Goal: Transaction & Acquisition: Book appointment/travel/reservation

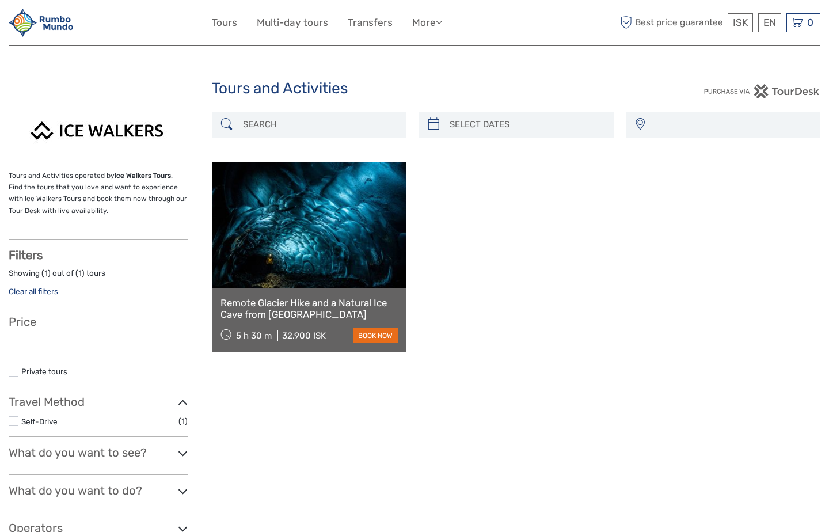
select select
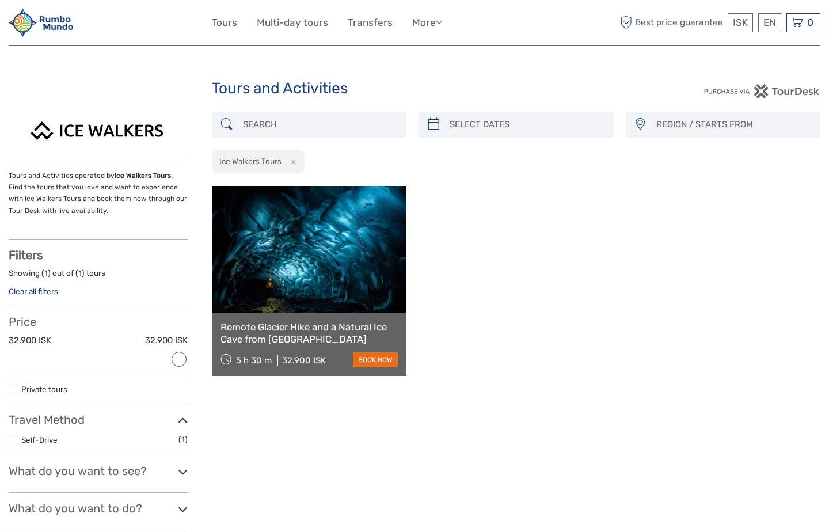
click at [44, 289] on link "Clear all filters" at bounding box center [34, 291] width 50 height 9
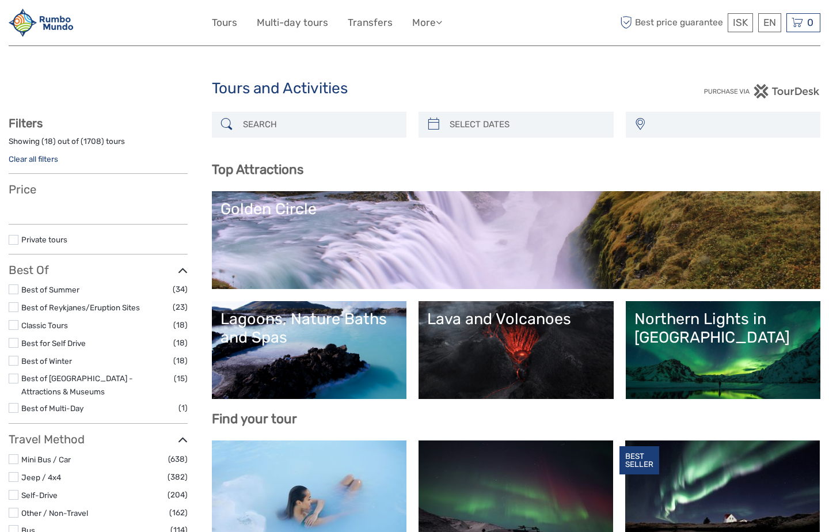
select select
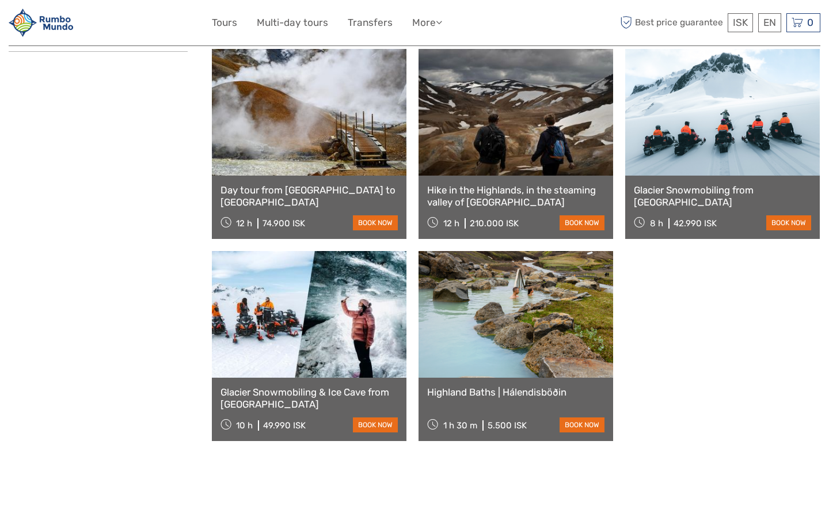
scroll to position [749, 0]
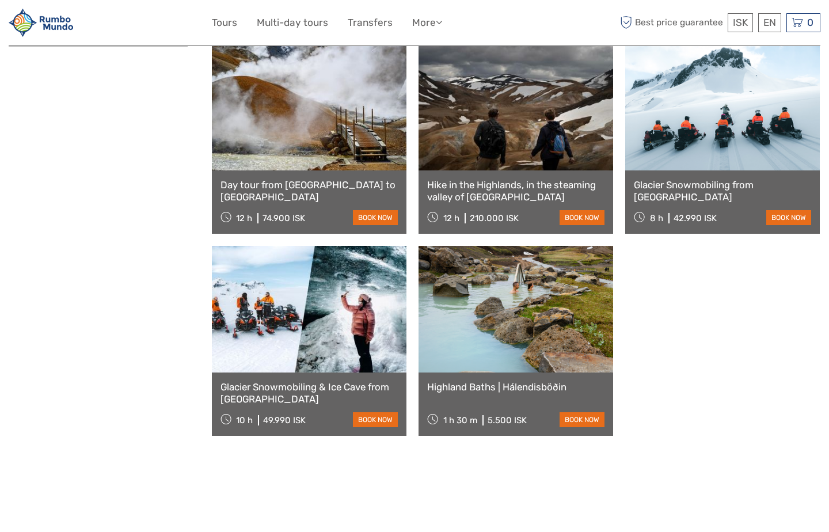
type input "kerlingarfjoll"
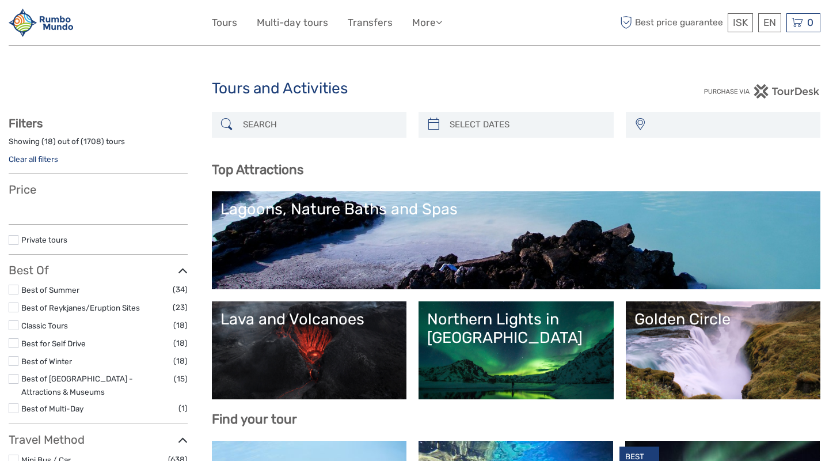
select select
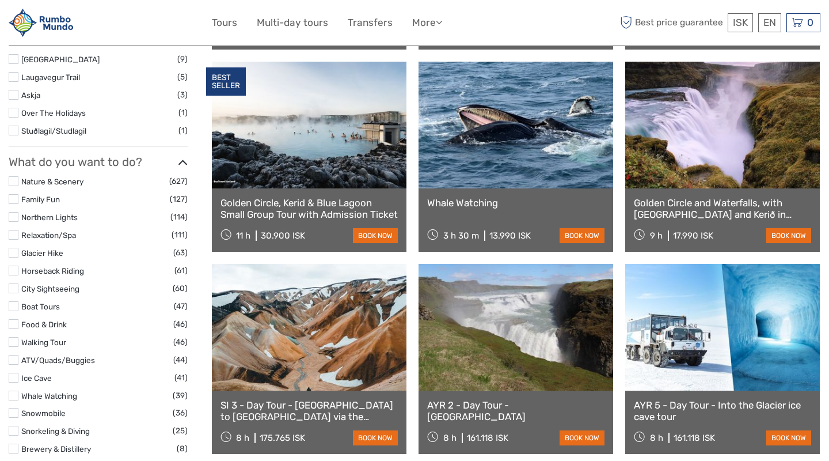
scroll to position [988, 0]
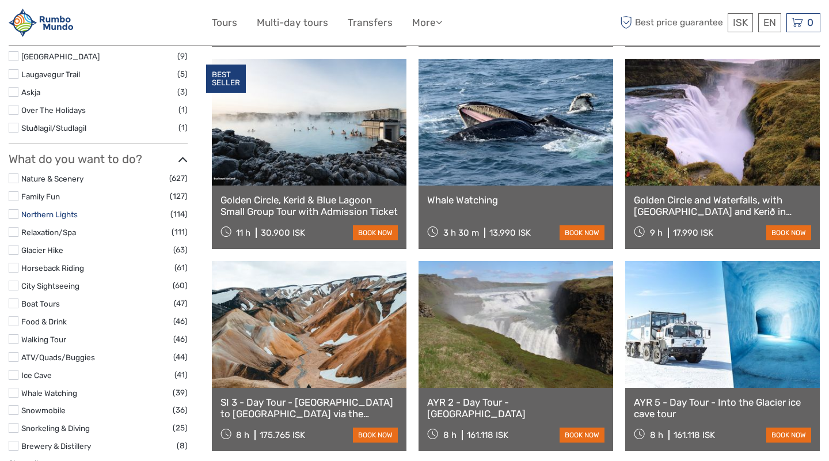
click at [62, 210] on link "Northern Lights" at bounding box center [49, 214] width 56 height 9
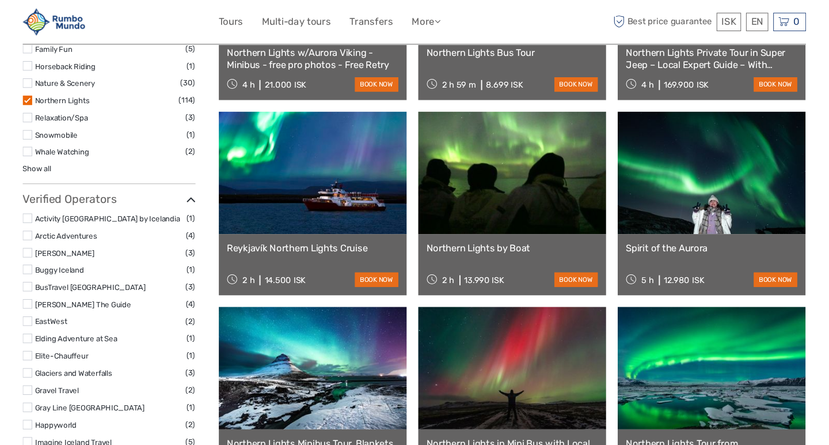
scroll to position [678, 0]
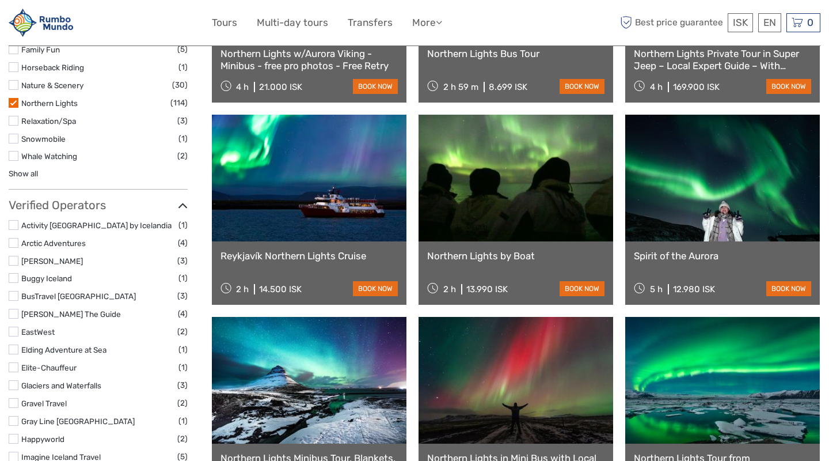
click at [288, 211] on link at bounding box center [309, 178] width 195 height 127
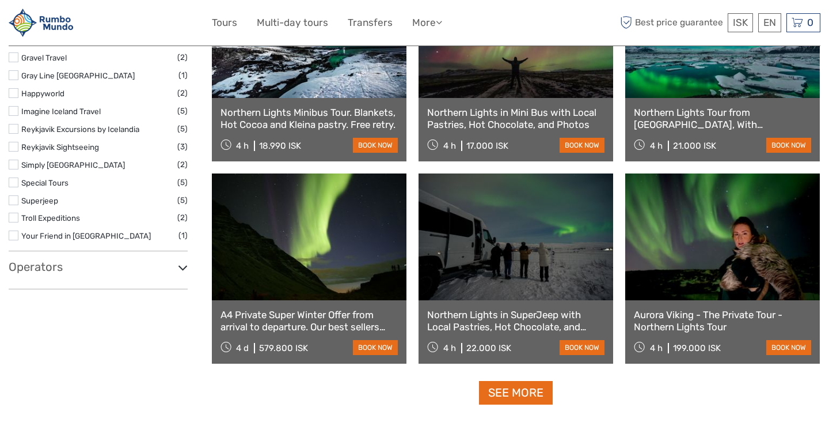
scroll to position [1028, 0]
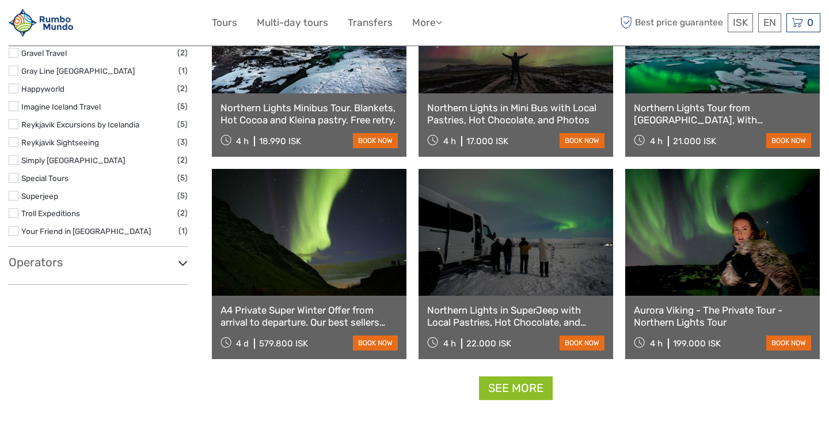
click at [506, 382] on link "See more" at bounding box center [516, 388] width 74 height 24
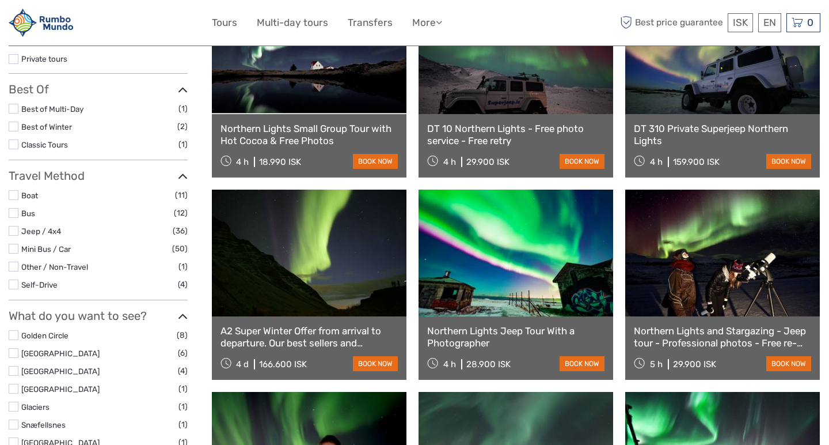
scroll to position [198, 0]
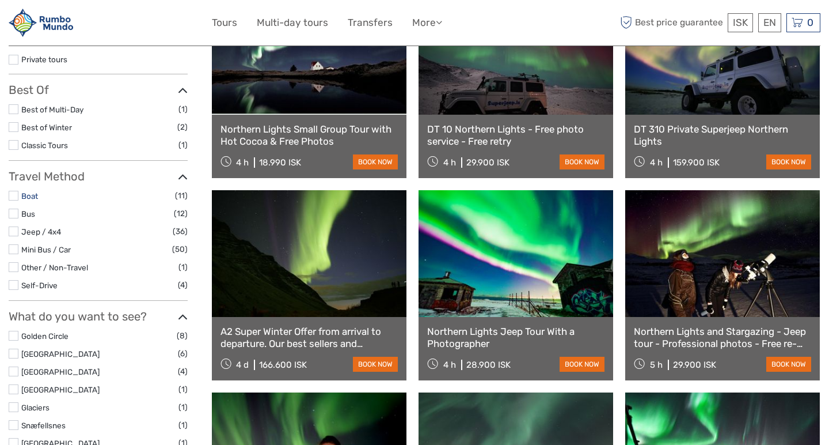
click at [33, 192] on link "Boat" at bounding box center [29, 195] width 17 height 9
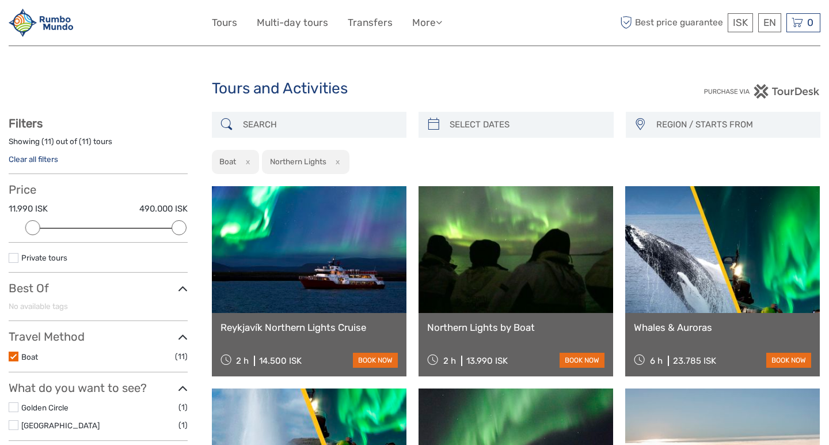
click at [505, 255] on link at bounding box center [516, 249] width 195 height 127
click at [680, 248] on link at bounding box center [722, 249] width 195 height 127
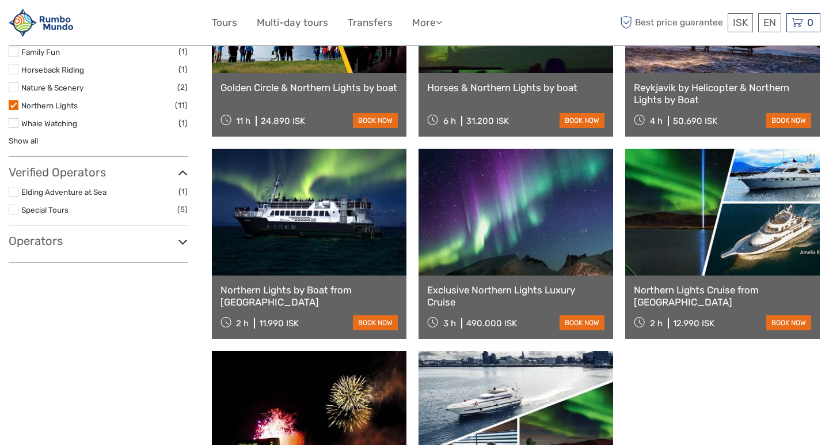
scroll to position [447, 0]
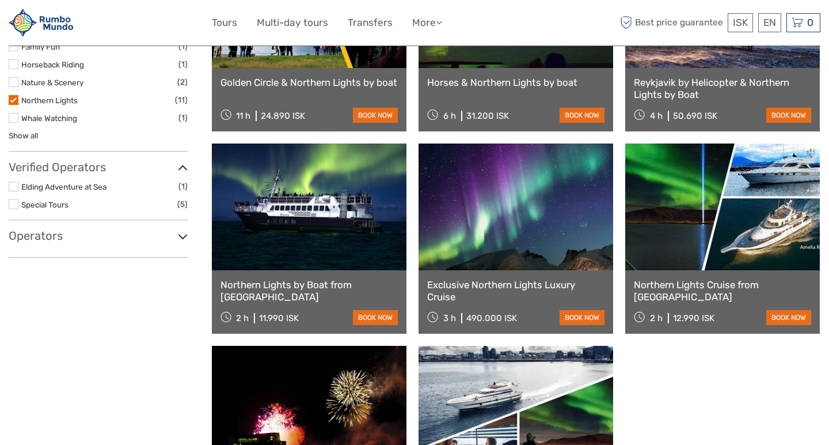
click at [331, 222] on link at bounding box center [309, 206] width 195 height 127
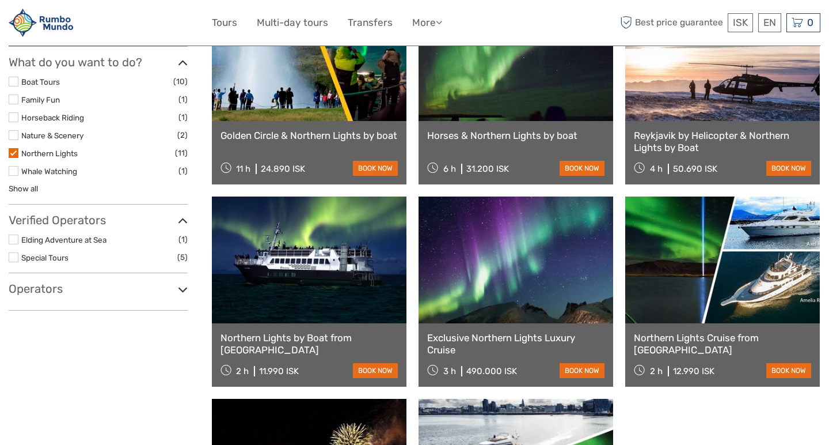
scroll to position [451, 0]
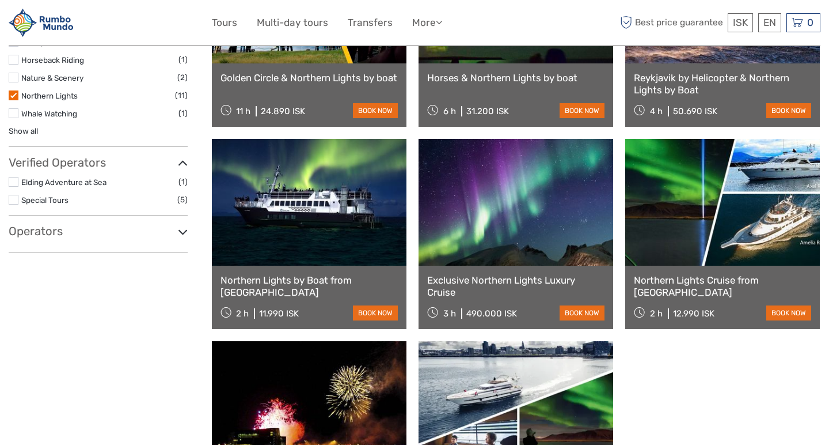
click at [750, 236] on link at bounding box center [722, 202] width 195 height 127
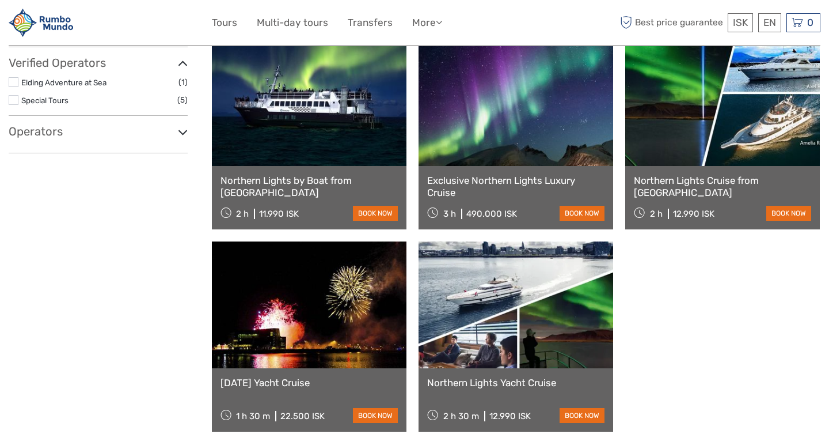
scroll to position [625, 0]
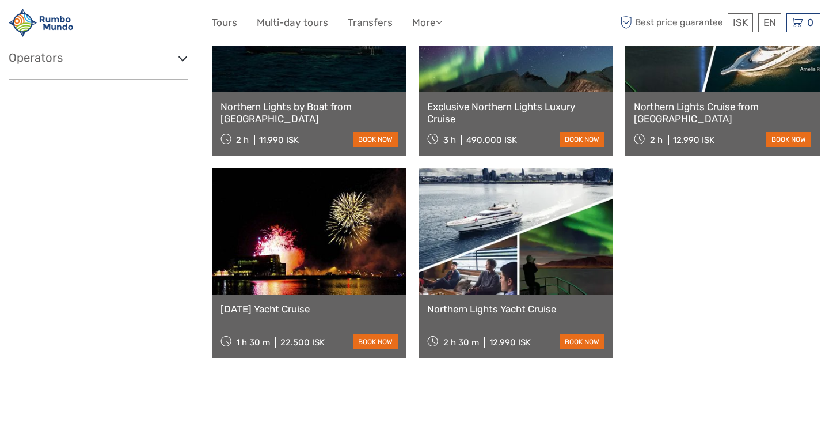
click at [540, 251] on link at bounding box center [516, 231] width 195 height 127
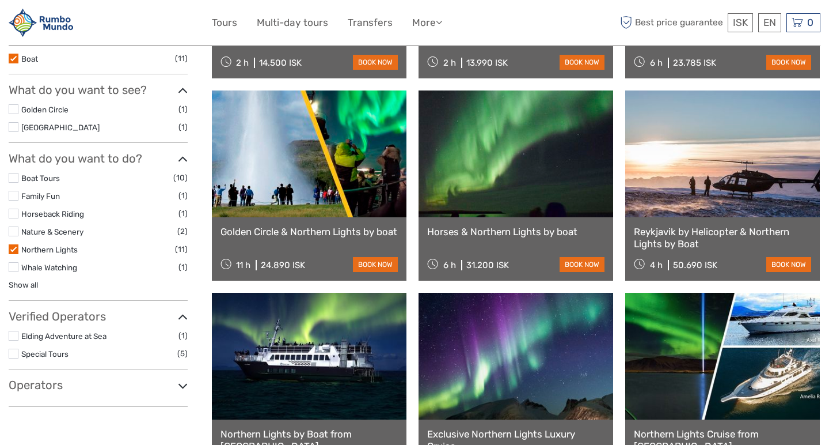
scroll to position [335, 0]
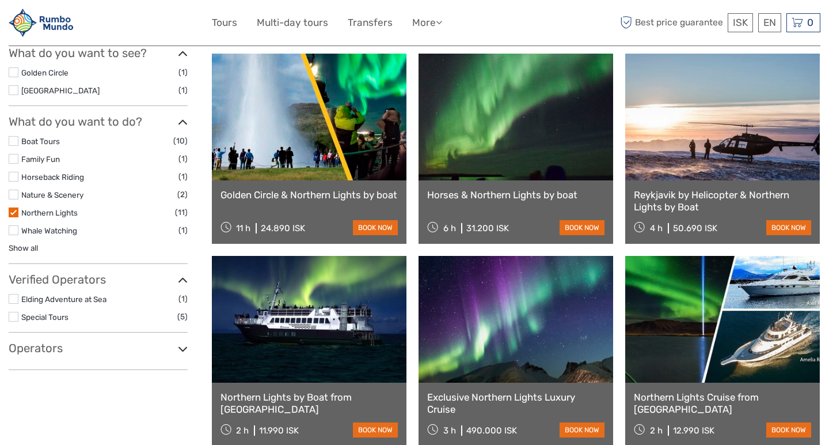
click at [12, 207] on label at bounding box center [14, 212] width 10 height 10
click at [0, 0] on input "checkbox" at bounding box center [0, 0] width 0 height 0
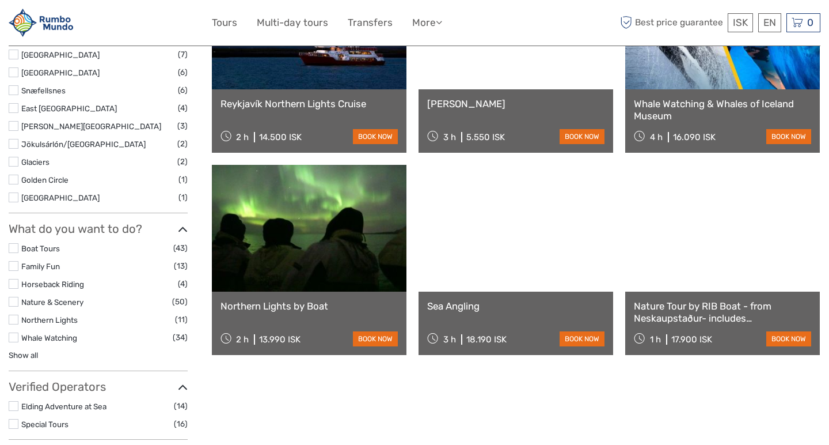
scroll to position [427, 0]
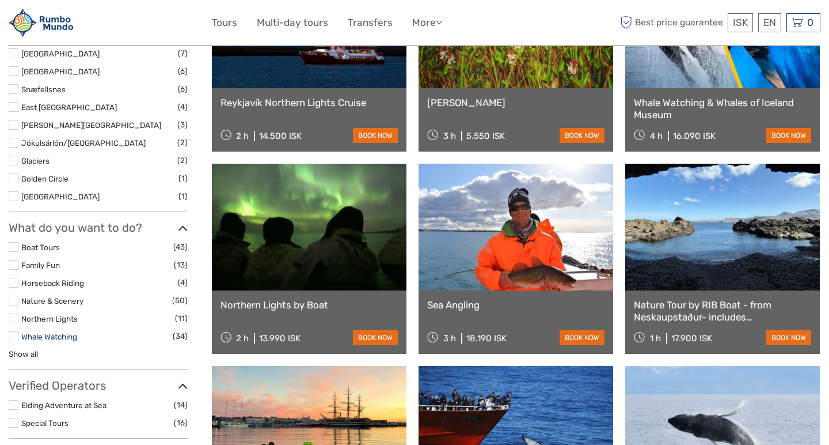
click at [70, 332] on link "Whale Watching" at bounding box center [49, 336] width 56 height 9
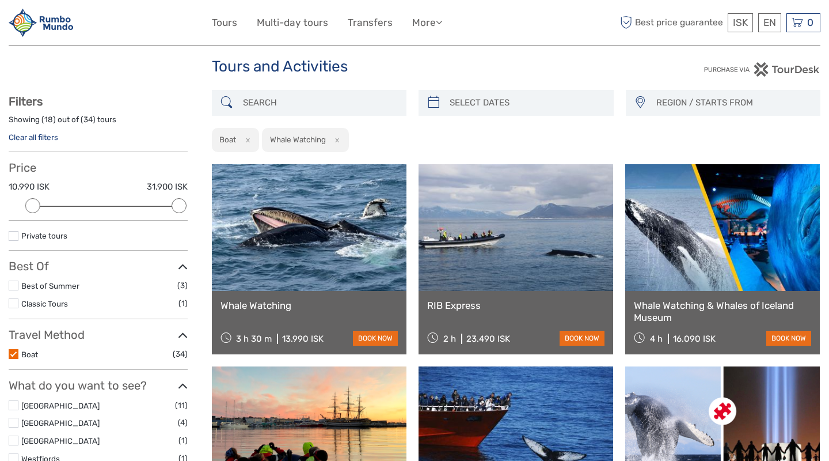
scroll to position [3, 0]
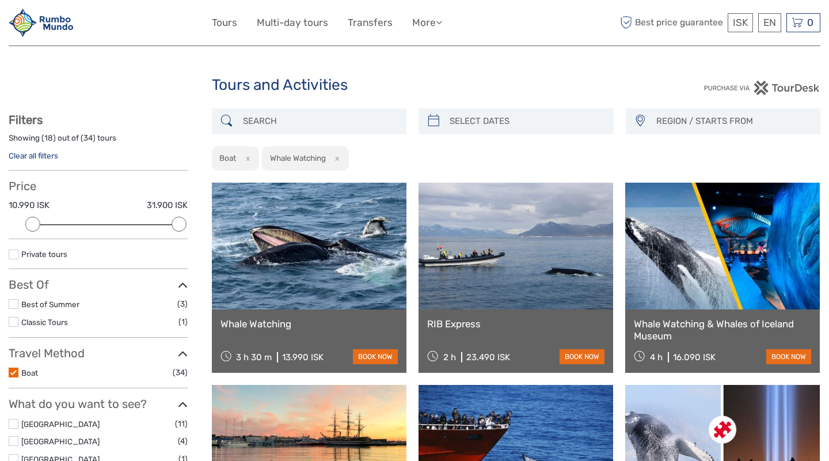
click at [737, 124] on span "REGION / STARTS FROM" at bounding box center [733, 121] width 164 height 19
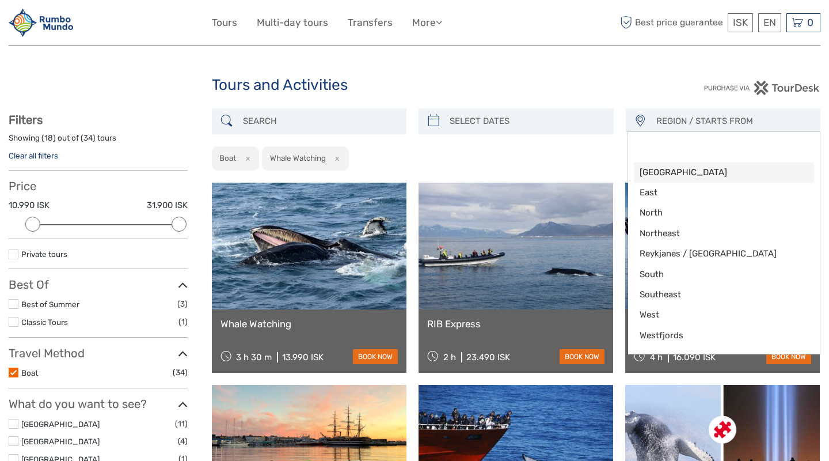
click at [705, 170] on span "[GEOGRAPHIC_DATA]" at bounding box center [715, 172] width 150 height 12
select select "[GEOGRAPHIC_DATA]"
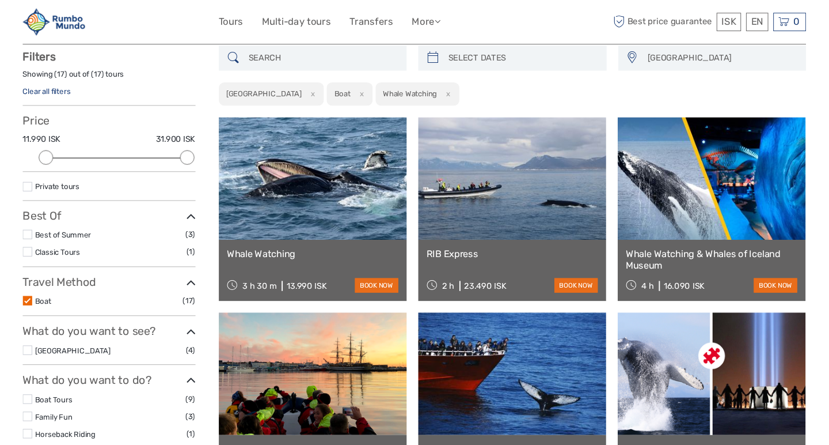
scroll to position [65, 0]
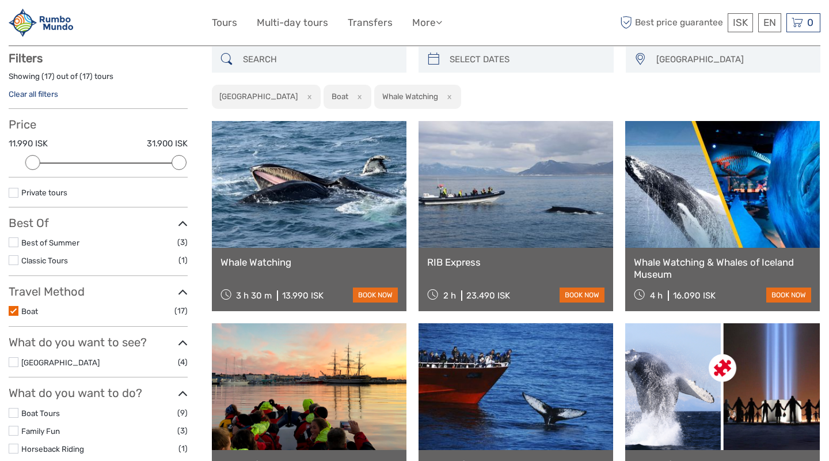
click at [380, 192] on link at bounding box center [309, 184] width 195 height 127
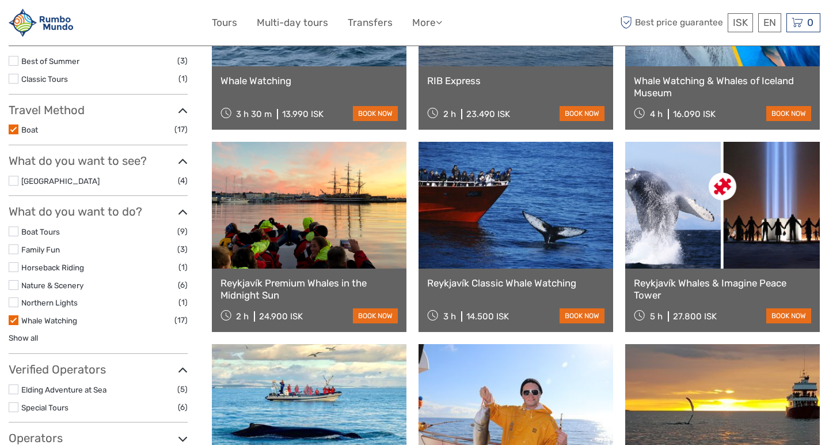
scroll to position [254, 0]
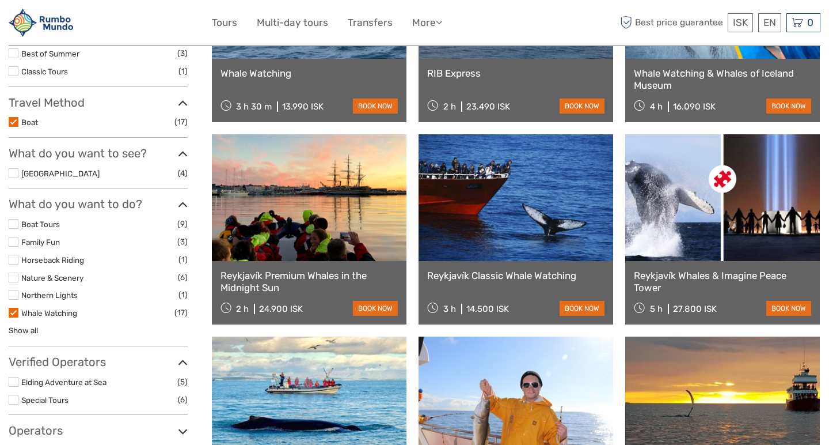
click at [476, 205] on link at bounding box center [516, 197] width 195 height 127
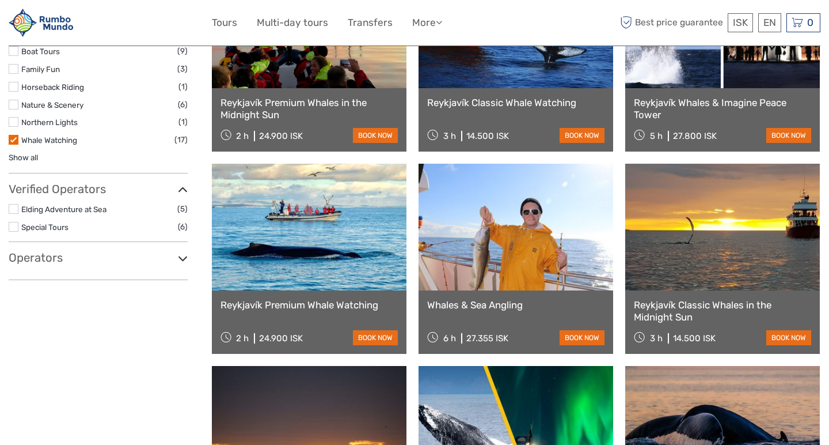
scroll to position [428, 0]
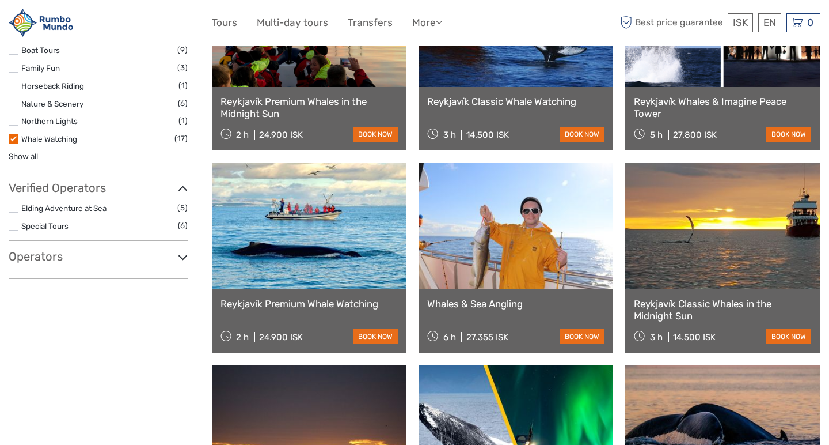
click at [343, 222] on link at bounding box center [309, 225] width 195 height 127
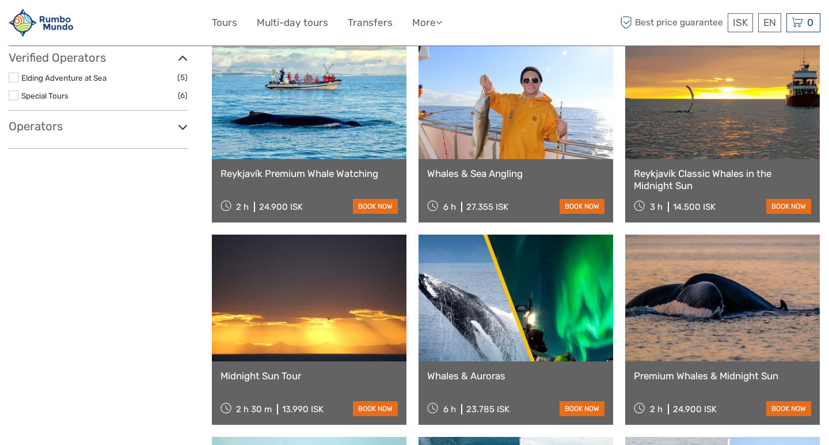
scroll to position [574, 0]
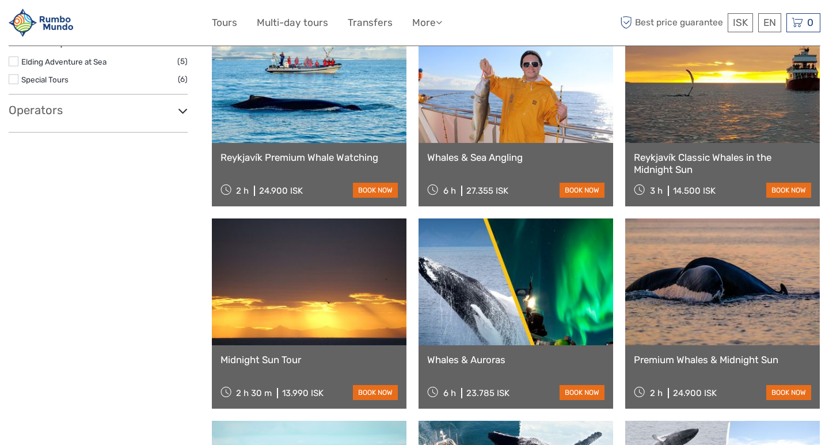
click at [681, 121] on link at bounding box center [722, 79] width 195 height 127
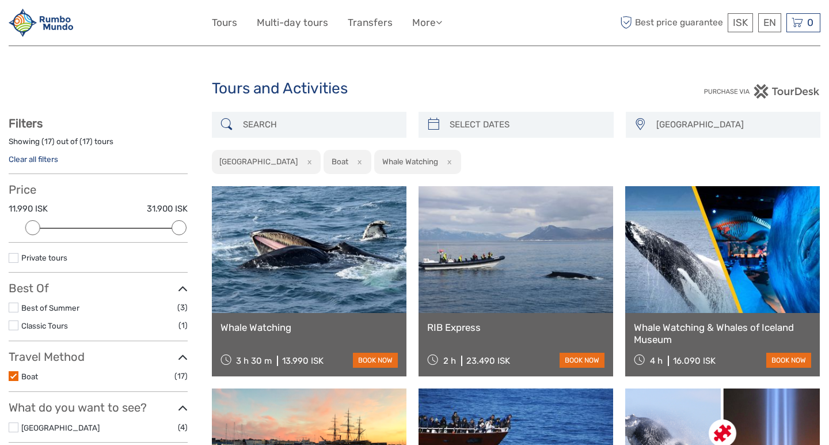
scroll to position [0, 0]
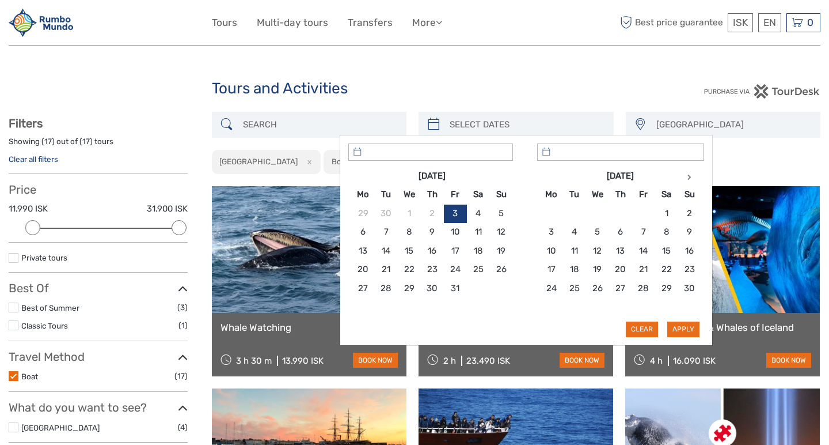
type input "03/10/2025"
click at [519, 123] on input "search" at bounding box center [526, 125] width 163 height 20
type input "18/10/2025"
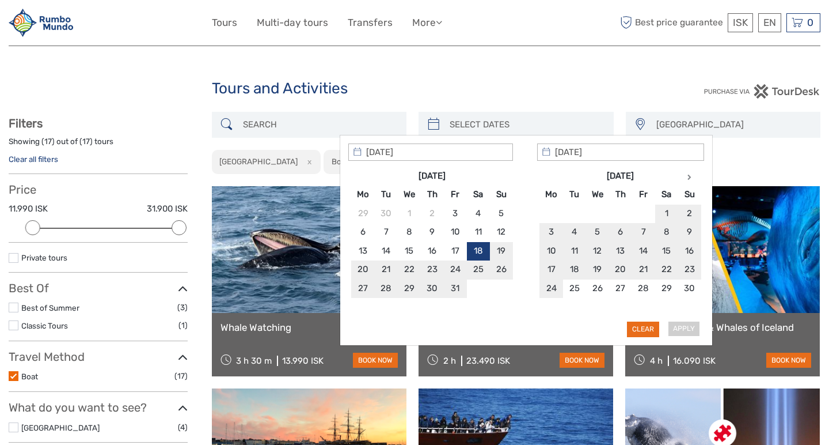
type input "19/10/2025"
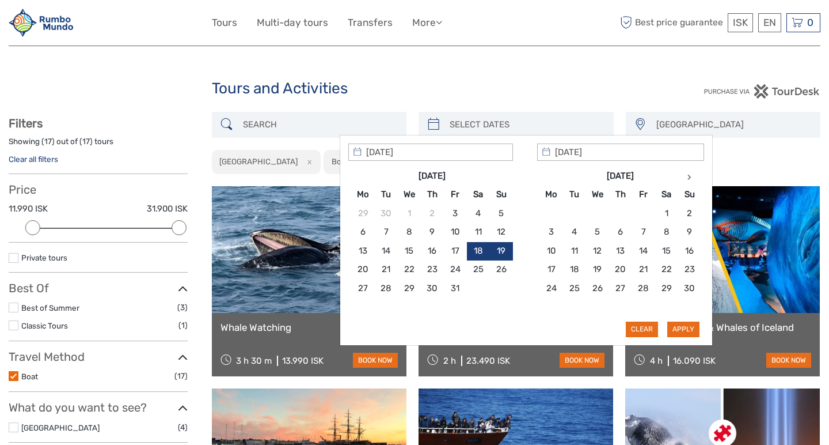
type input "18/10/2025"
click at [690, 323] on button "Apply" at bounding box center [683, 328] width 32 height 15
type input "18/10/2025 - 19/10/2025"
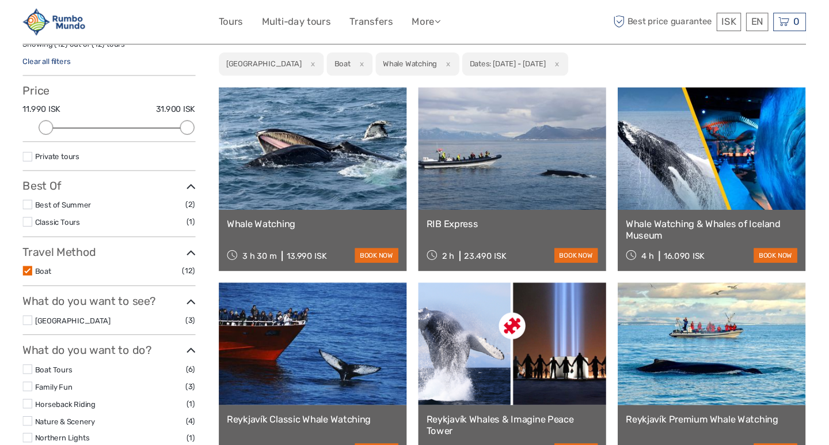
scroll to position [69, 0]
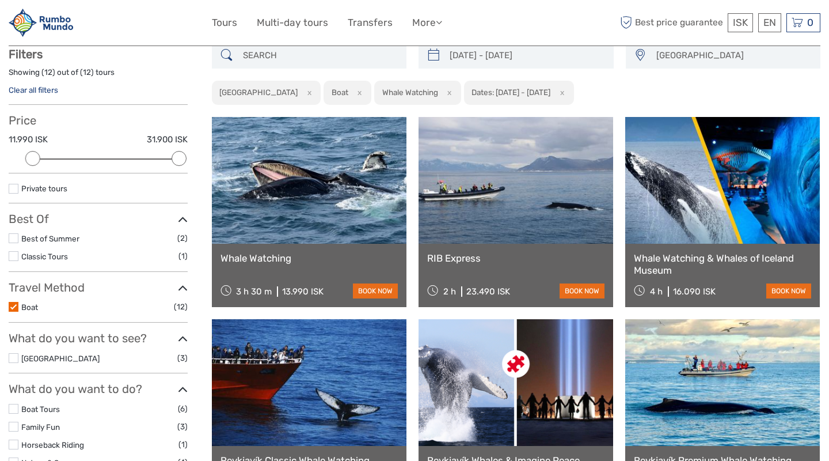
click at [278, 205] on link at bounding box center [309, 180] width 195 height 127
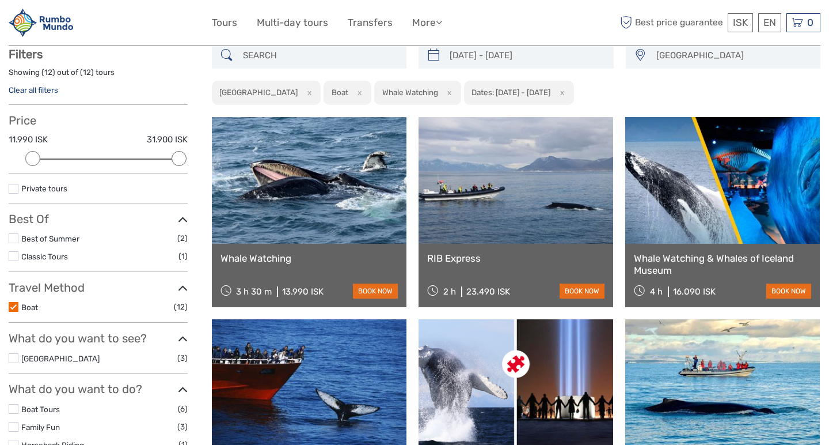
click at [490, 211] on link at bounding box center [516, 180] width 195 height 127
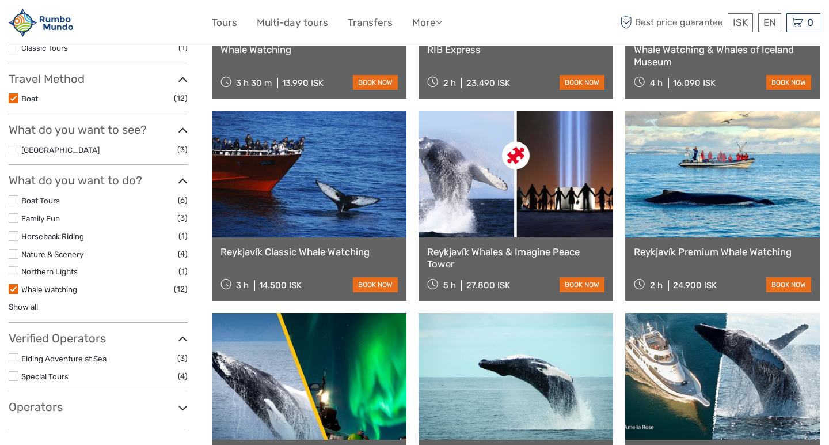
scroll to position [284, 0]
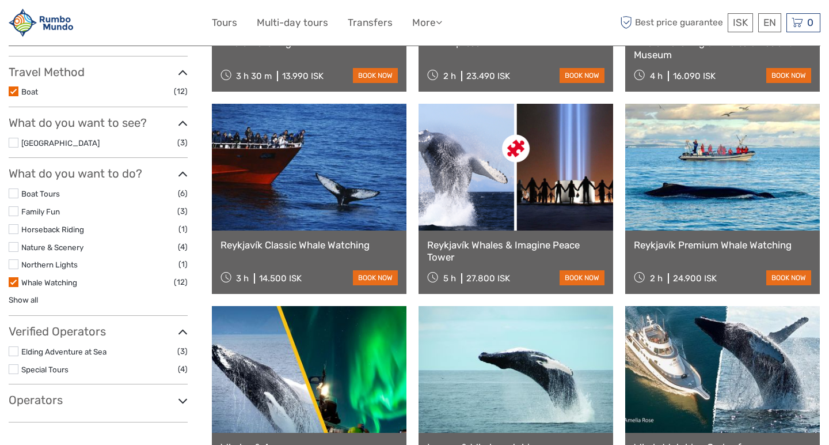
click at [360, 184] on link at bounding box center [309, 167] width 195 height 127
click at [720, 191] on link at bounding box center [722, 167] width 195 height 127
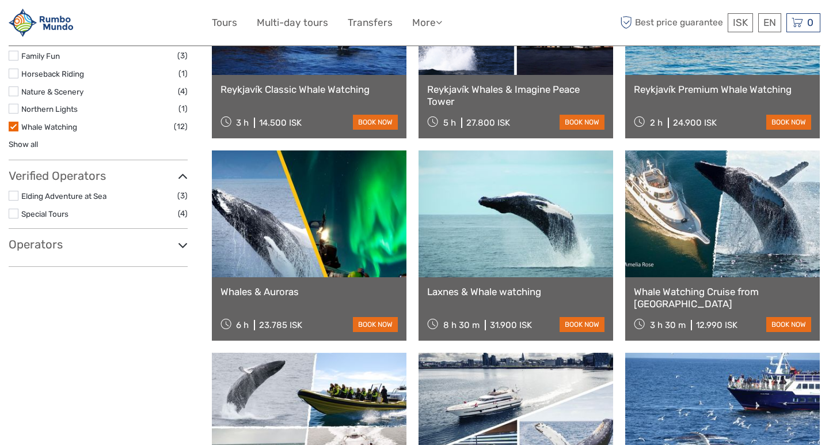
scroll to position [460, 0]
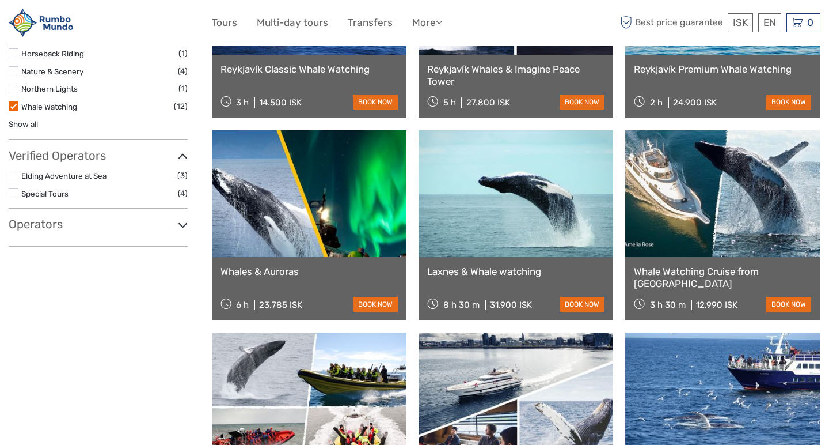
click at [707, 181] on link at bounding box center [722, 193] width 195 height 127
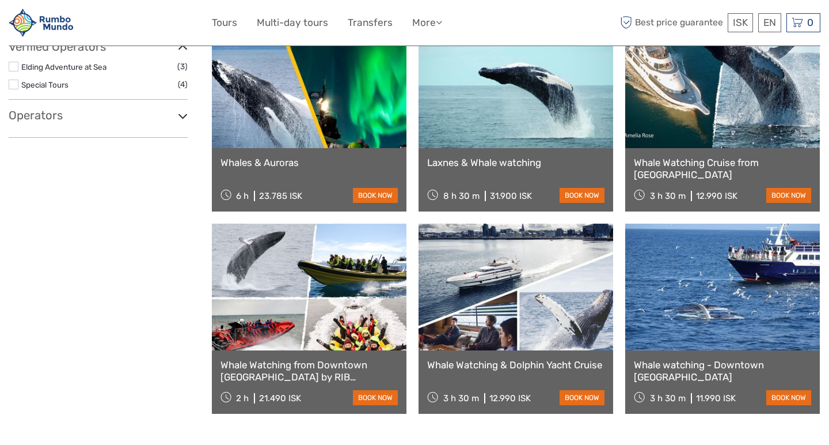
scroll to position [608, 0]
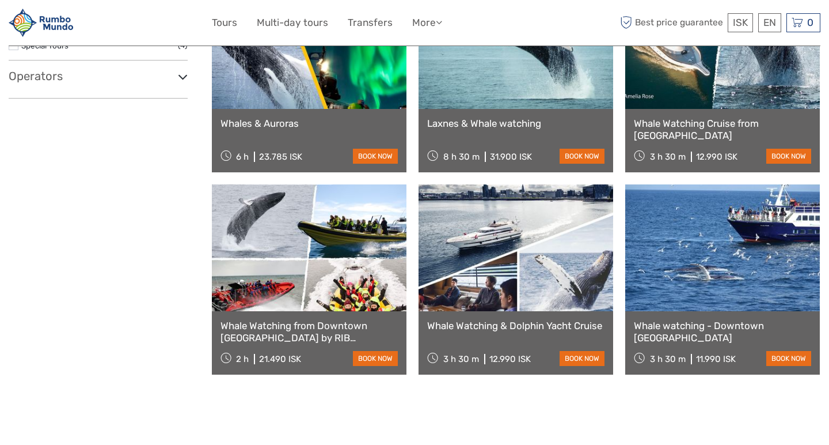
click at [701, 238] on link at bounding box center [722, 247] width 195 height 127
click at [489, 245] on link at bounding box center [516, 247] width 195 height 127
click at [316, 236] on link at bounding box center [309, 247] width 195 height 127
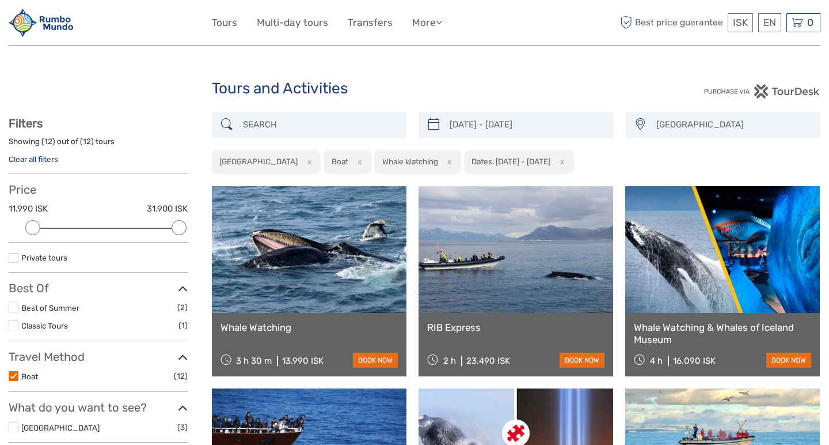
scroll to position [0, 0]
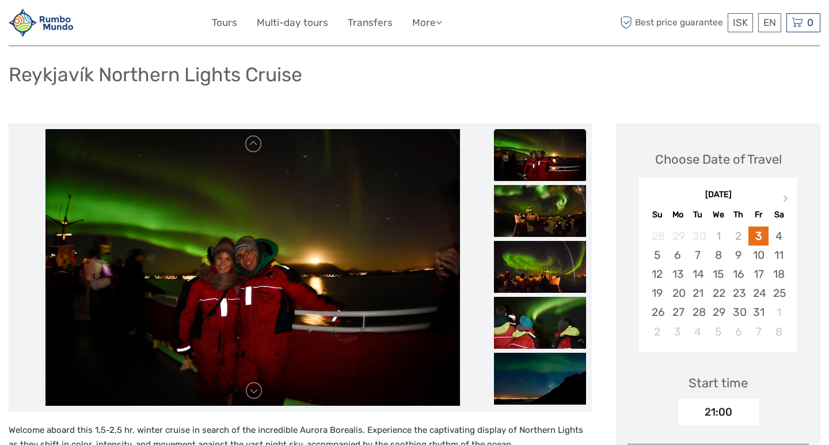
scroll to position [80, 0]
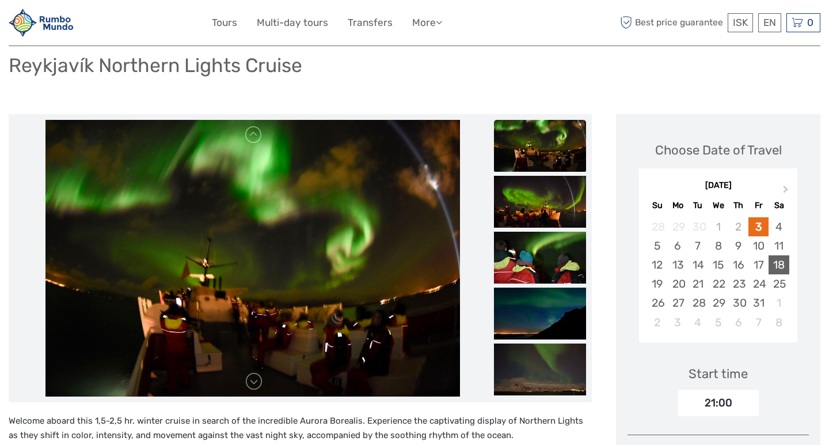
click at [776, 262] on div "18" at bounding box center [779, 264] width 20 height 19
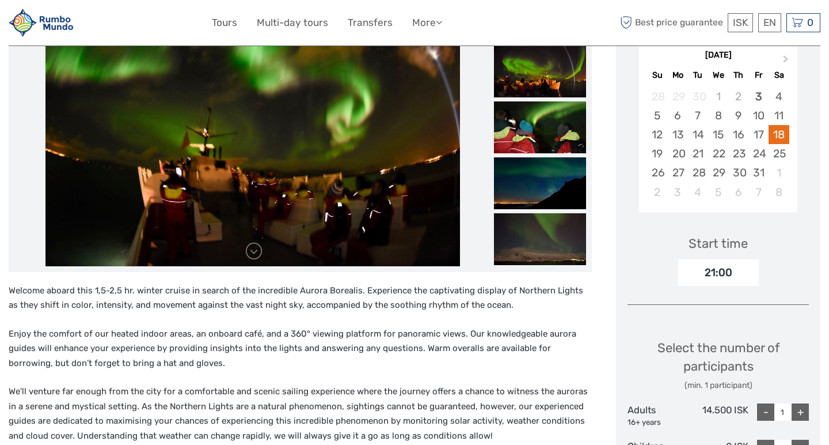
scroll to position [211, 0]
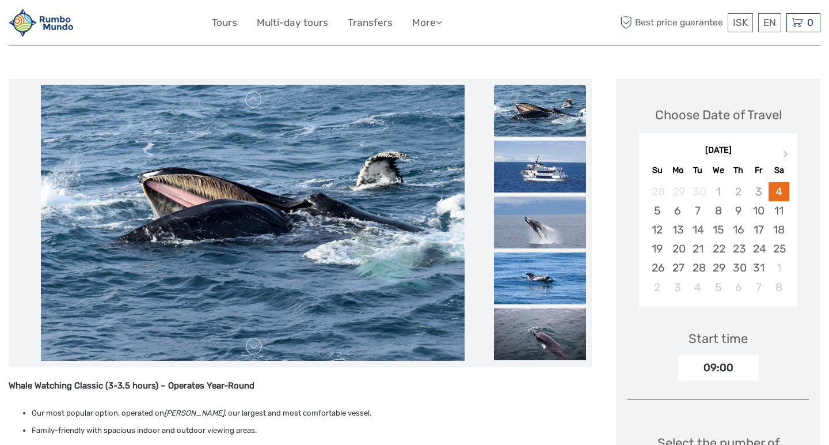
scroll to position [126, 0]
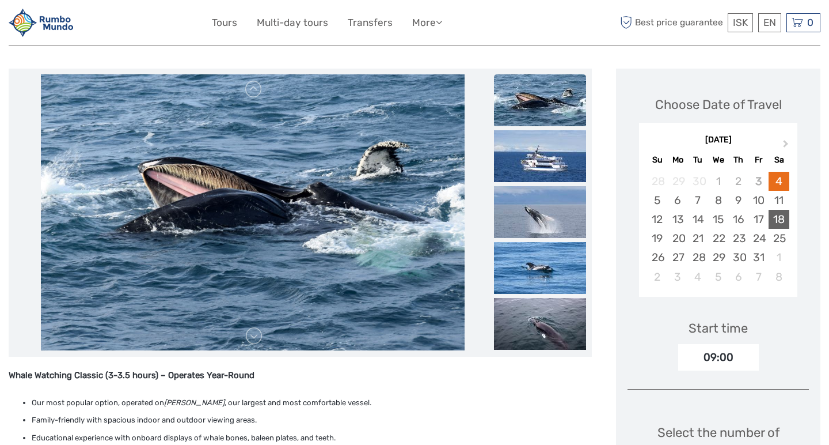
click at [779, 219] on div "18" at bounding box center [779, 219] width 20 height 19
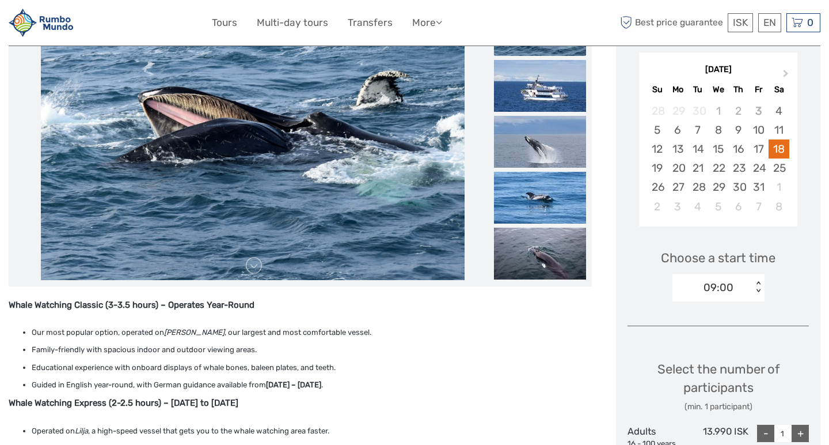
scroll to position [198, 0]
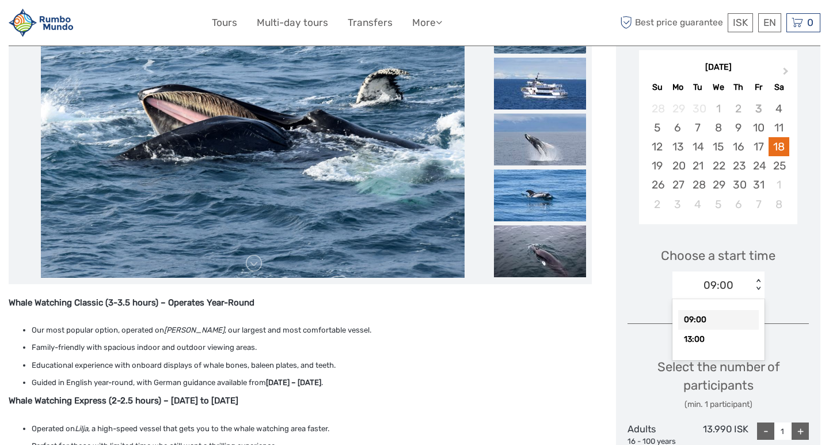
click at [726, 284] on div "09:00" at bounding box center [719, 285] width 30 height 15
click at [727, 283] on div "09:00" at bounding box center [719, 285] width 30 height 15
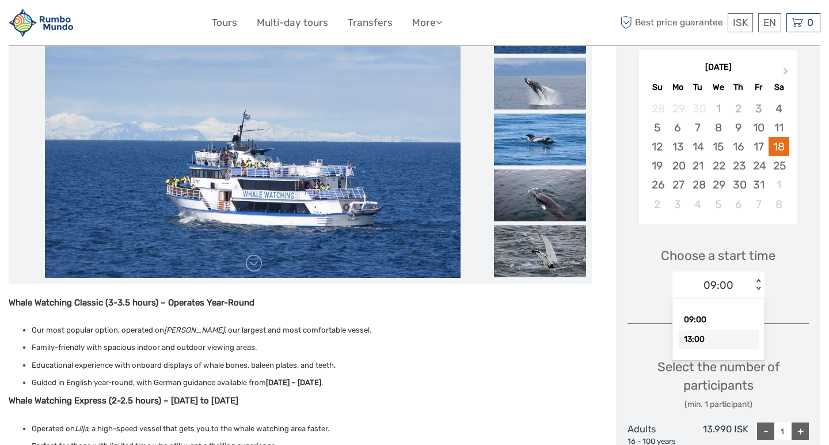
click at [715, 332] on div "13:00" at bounding box center [718, 339] width 81 height 20
click at [584, 347] on li "Family-friendly with spacious indoor and outdoor viewing areas." at bounding box center [312, 347] width 560 height 13
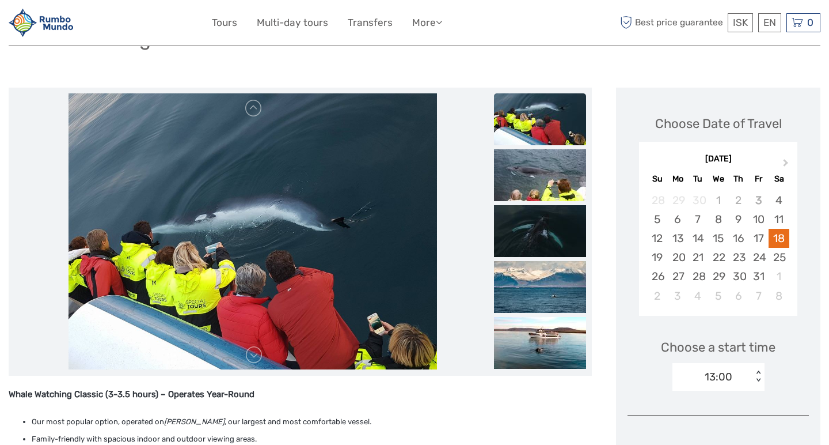
scroll to position [102, 0]
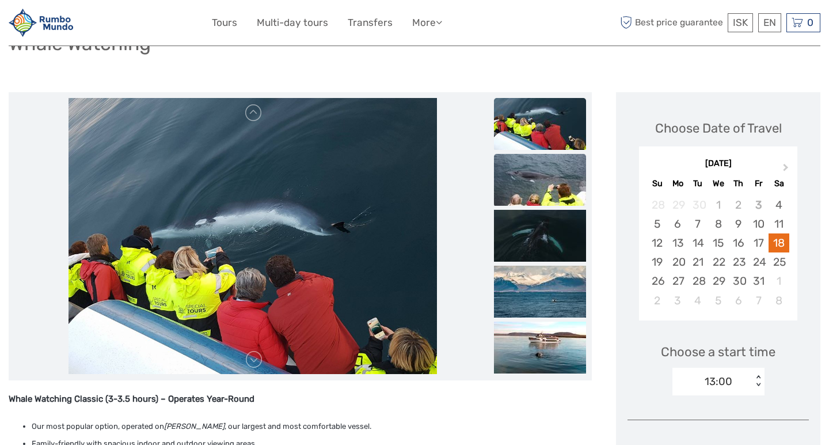
click at [546, 192] on img at bounding box center [540, 180] width 92 height 52
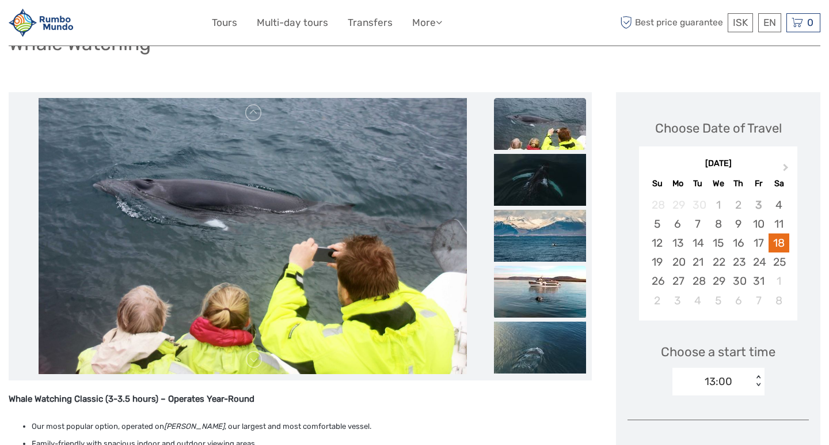
click at [541, 276] on img at bounding box center [540, 291] width 92 height 52
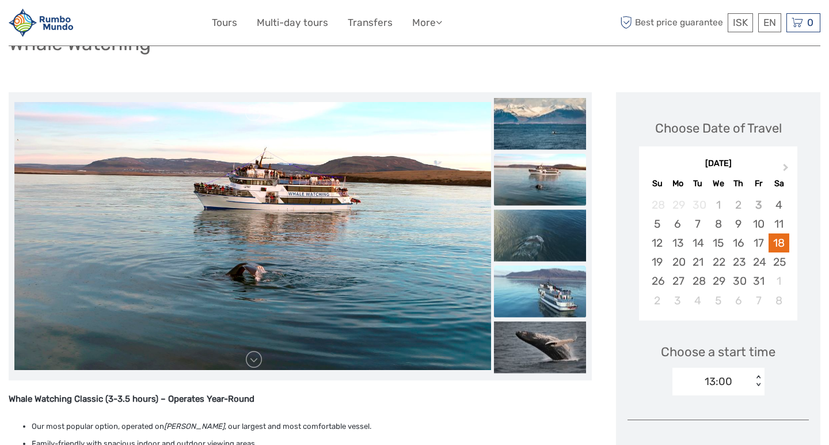
click at [559, 291] on img at bounding box center [540, 291] width 92 height 52
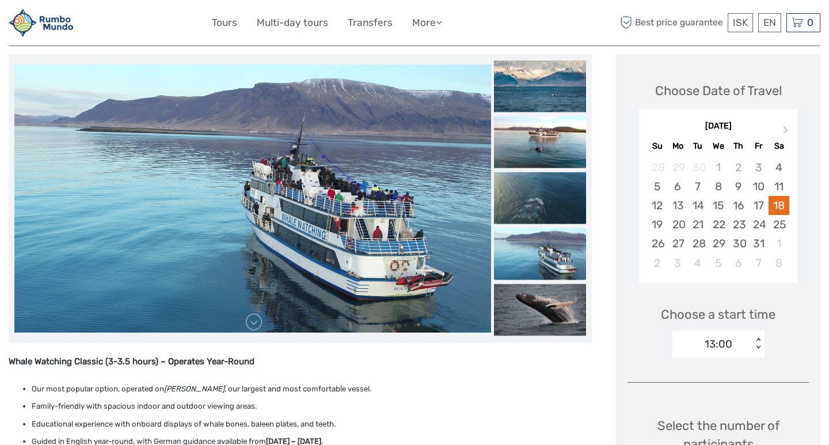
scroll to position [143, 0]
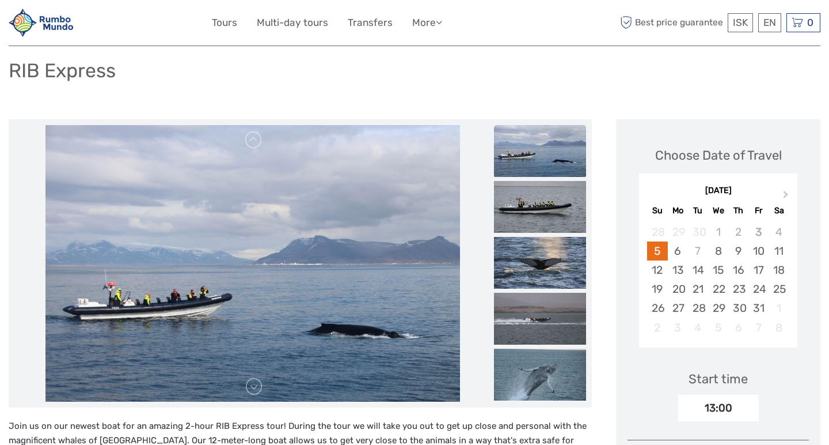
scroll to position [163, 0]
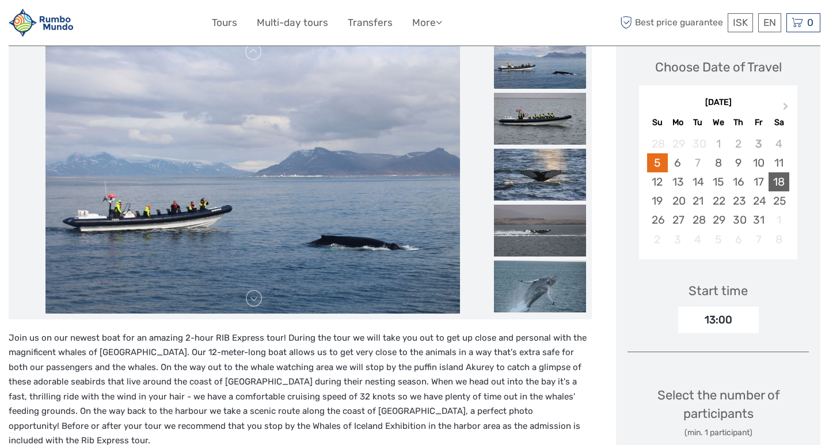
click at [782, 179] on div "18" at bounding box center [779, 181] width 20 height 19
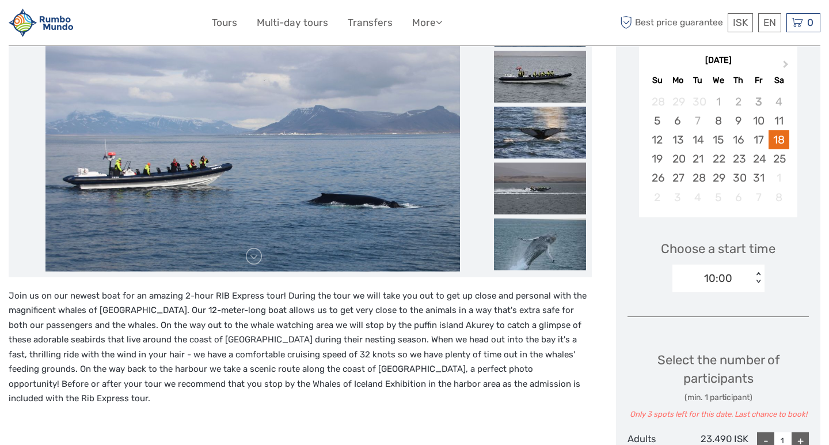
scroll to position [215, 0]
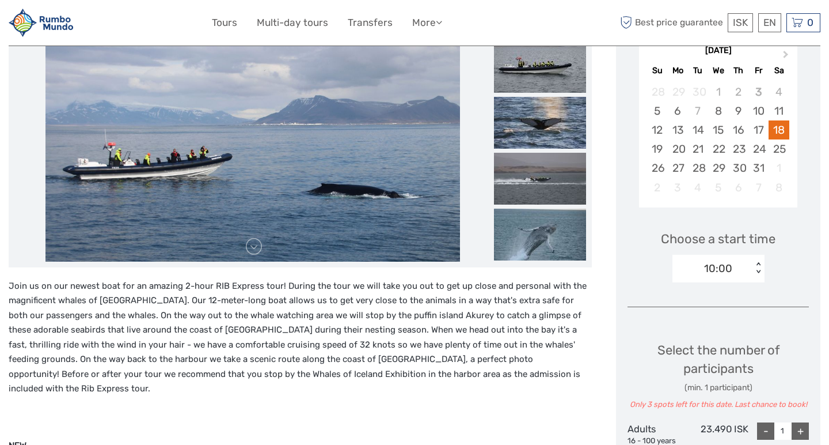
click at [688, 263] on div "10:00" at bounding box center [713, 268] width 80 height 17
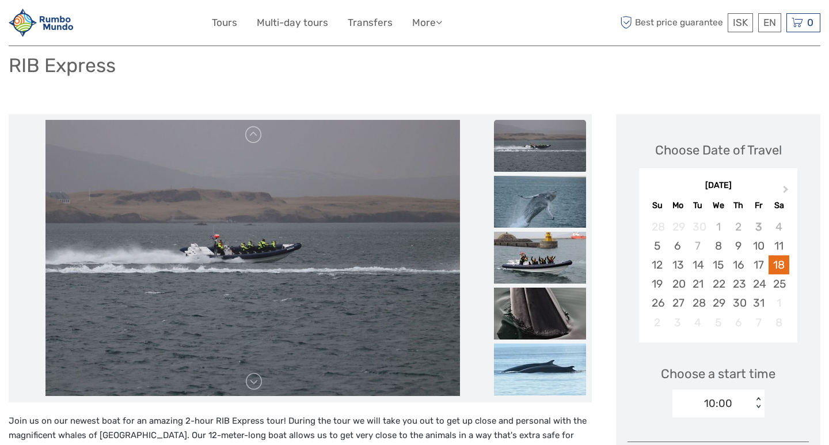
scroll to position [79, 0]
click at [553, 257] on img at bounding box center [540, 258] width 92 height 52
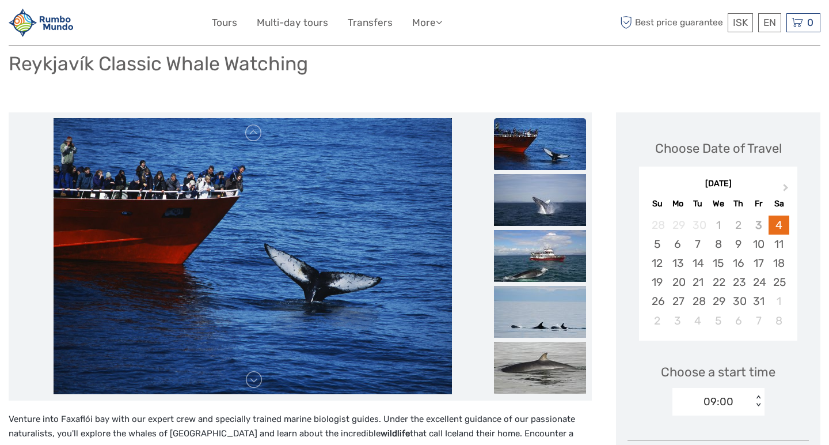
scroll to position [98, 0]
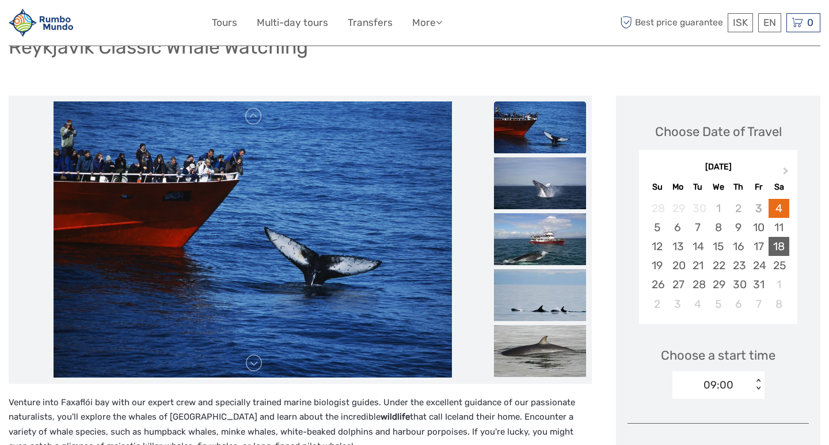
click at [780, 245] on div "18" at bounding box center [779, 246] width 20 height 19
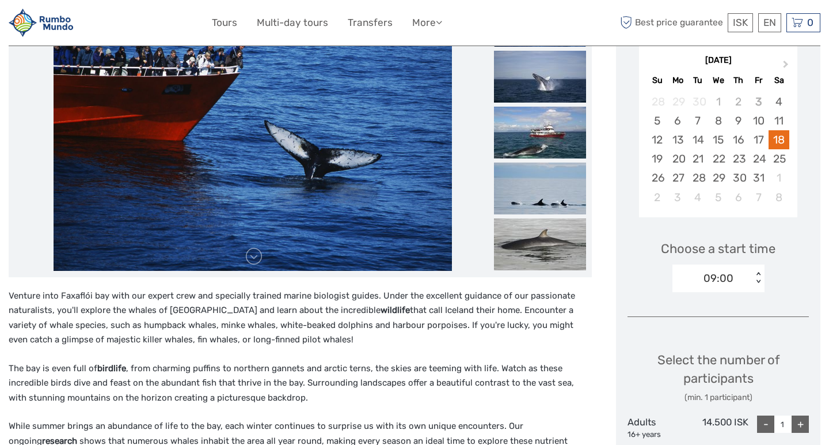
scroll to position [206, 0]
click at [701, 275] on div "09:00" at bounding box center [713, 277] width 80 height 17
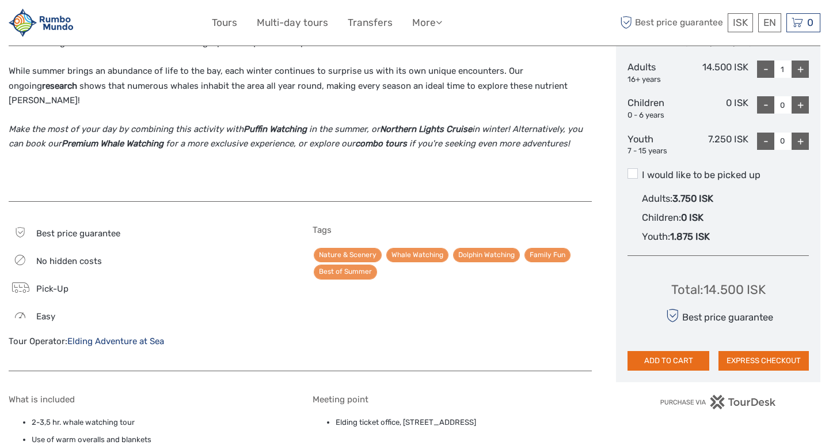
scroll to position [563, 0]
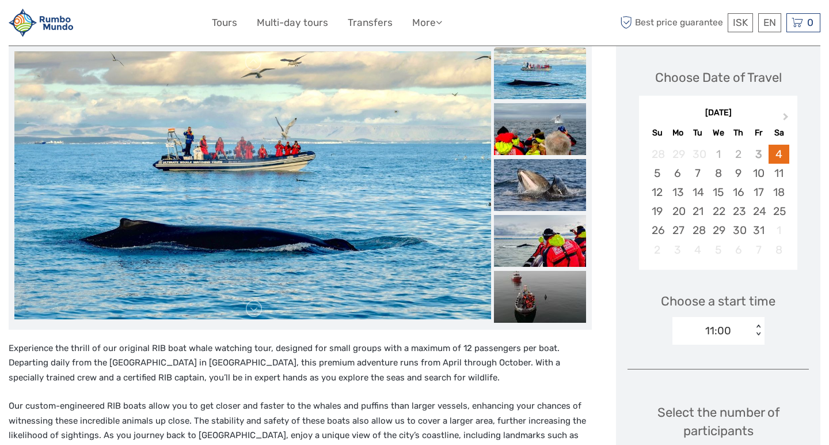
scroll to position [155, 0]
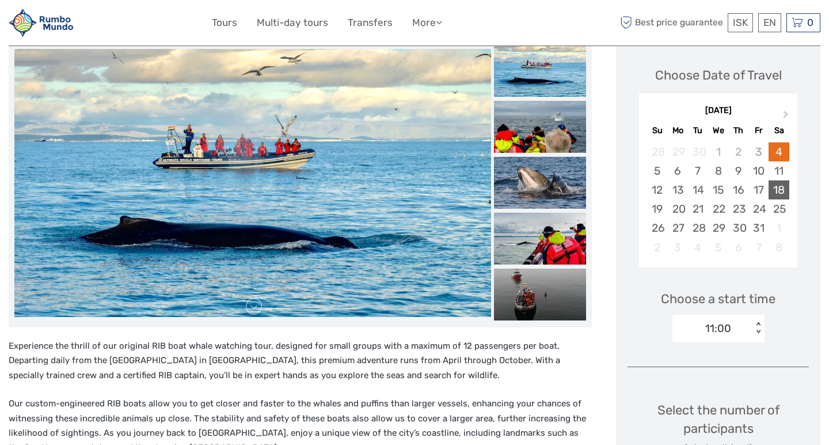
click at [781, 195] on div "18" at bounding box center [779, 189] width 20 height 19
click at [711, 325] on div "11:00" at bounding box center [718, 328] width 26 height 15
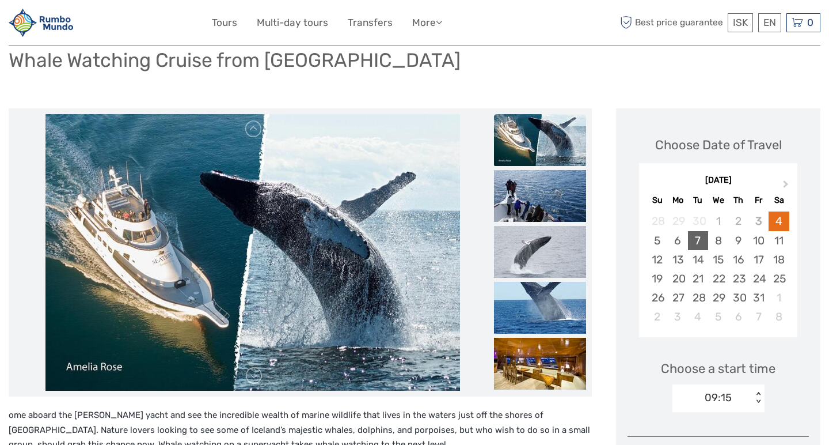
scroll to position [101, 0]
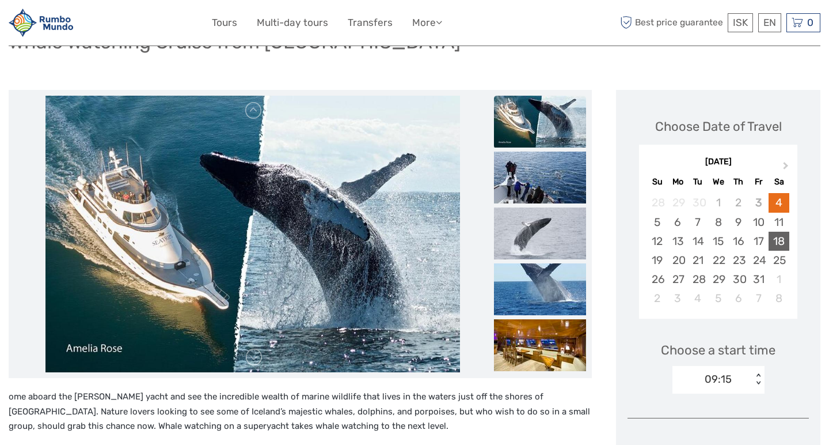
click at [784, 235] on div "18" at bounding box center [779, 240] width 20 height 19
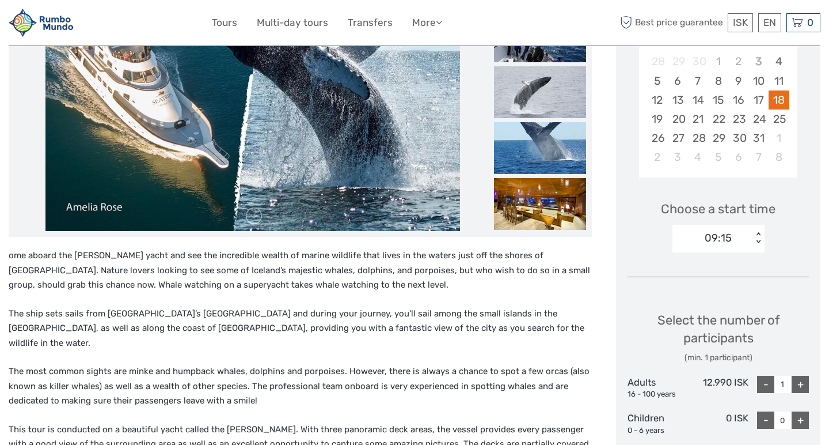
scroll to position [255, 0]
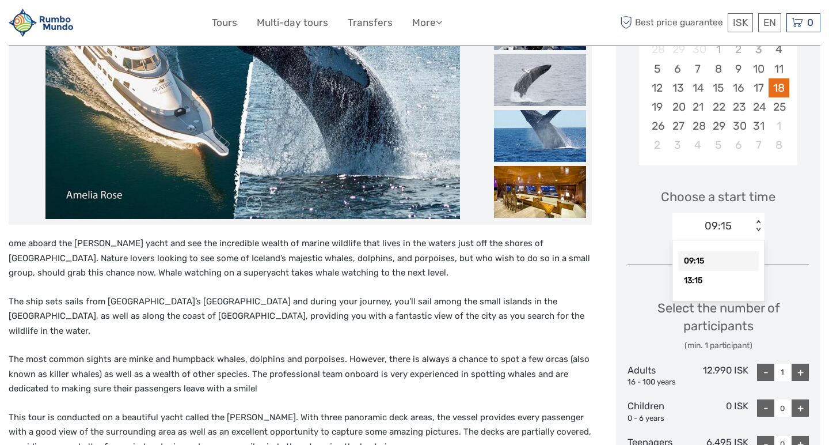
click at [708, 226] on div "09:15" at bounding box center [718, 225] width 27 height 15
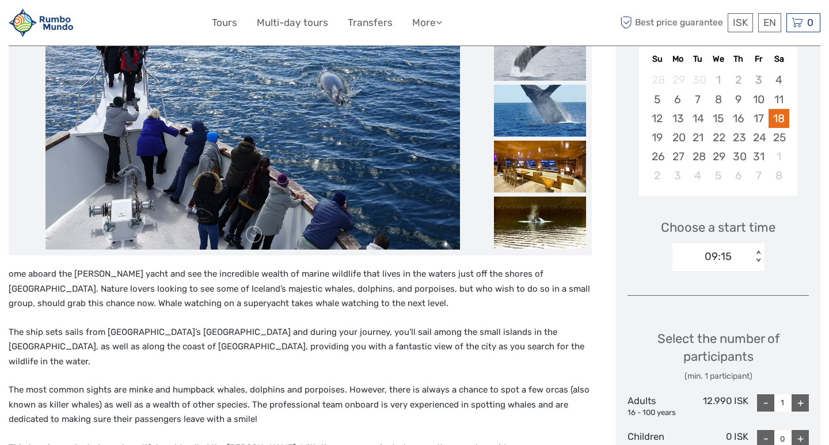
scroll to position [144, 0]
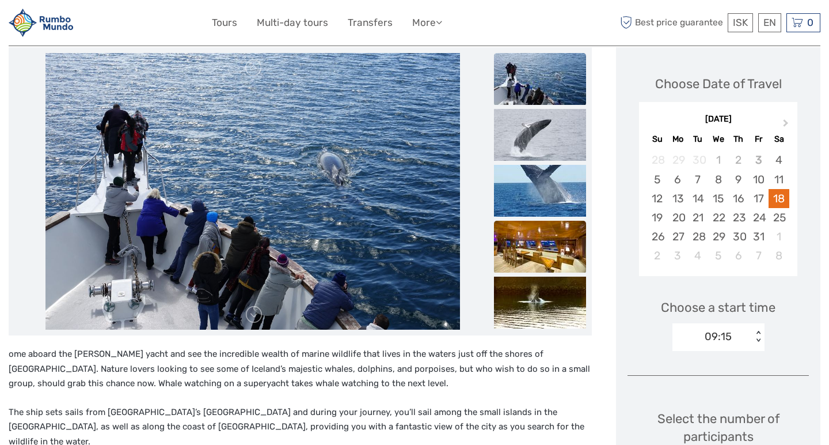
click at [548, 233] on img at bounding box center [540, 247] width 92 height 52
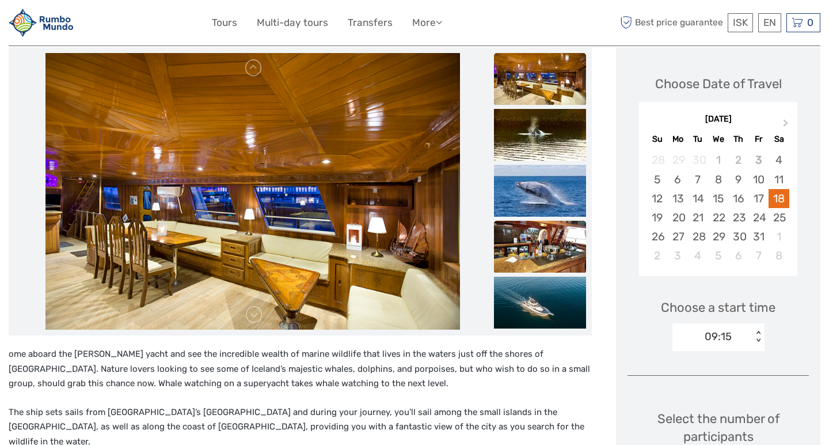
click at [541, 243] on img at bounding box center [540, 247] width 92 height 52
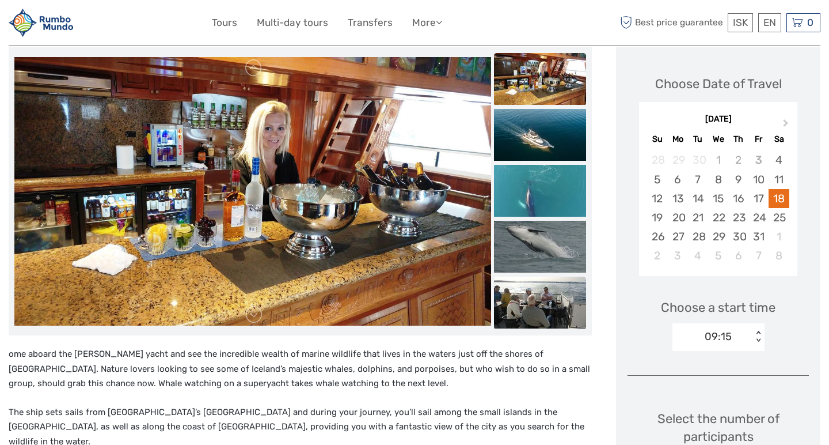
click at [553, 293] on img at bounding box center [540, 302] width 92 height 52
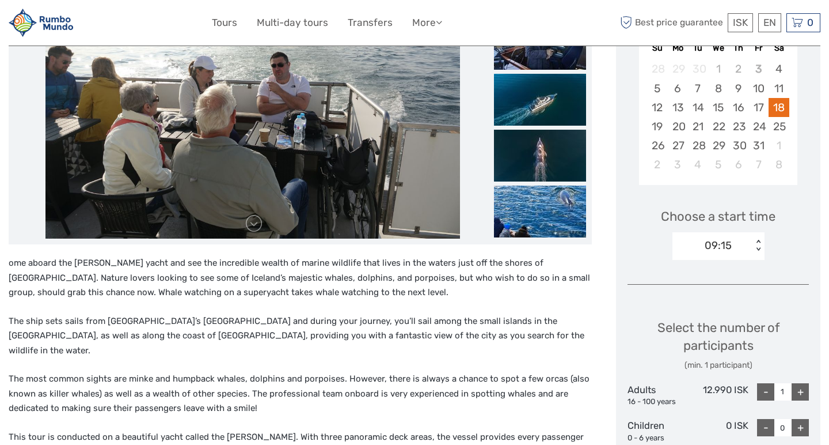
scroll to position [236, 0]
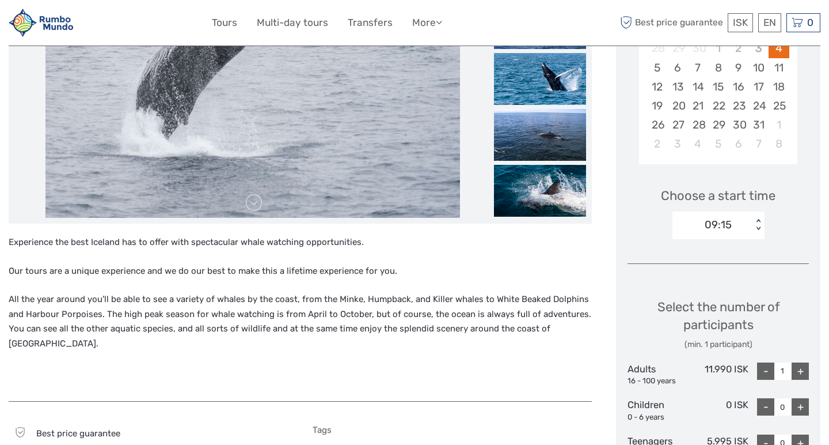
scroll to position [259, 0]
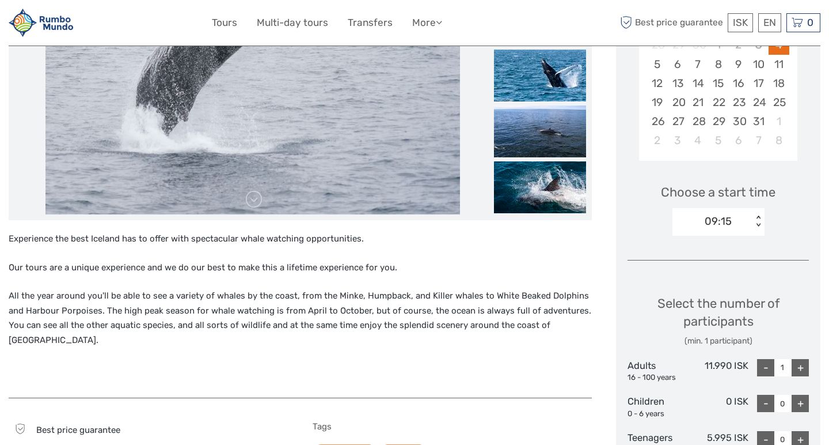
click at [707, 219] on div "09:15" at bounding box center [718, 221] width 27 height 15
click at [628, 237] on div "Choose a start time 09:15 < >" at bounding box center [718, 205] width 181 height 74
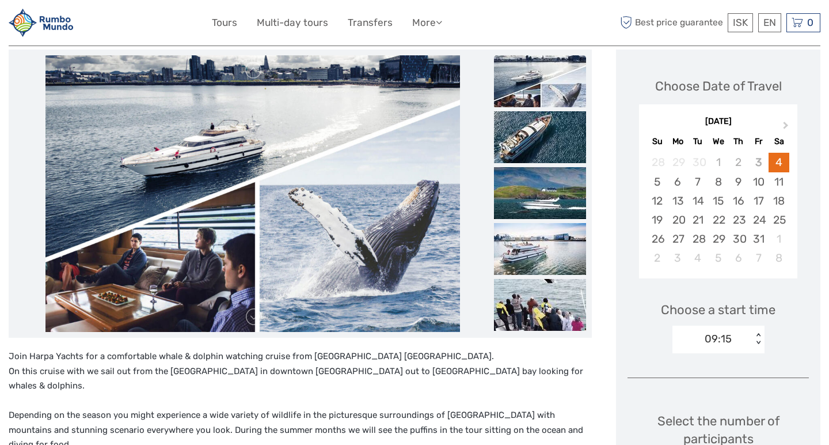
scroll to position [179, 0]
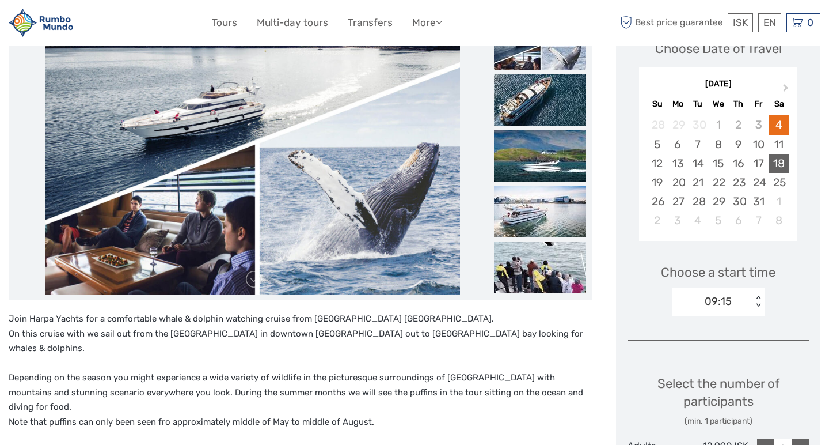
click at [780, 161] on div "18" at bounding box center [779, 163] width 20 height 19
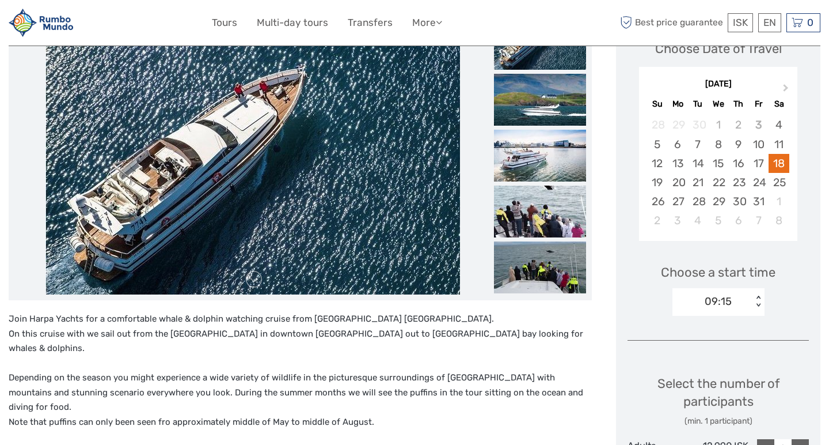
click at [712, 299] on div "09:15" at bounding box center [718, 301] width 27 height 15
click at [625, 287] on div "Choose Date of Travel Next Month [DATE] Su Mo Tu We Th Fr Sa 28 29 30 1 2 3 4 5…" at bounding box center [718, 344] width 204 height 665
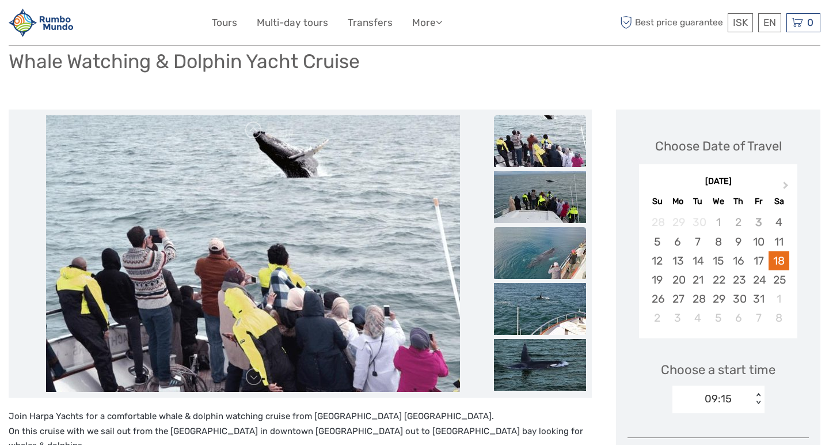
scroll to position [81, 0]
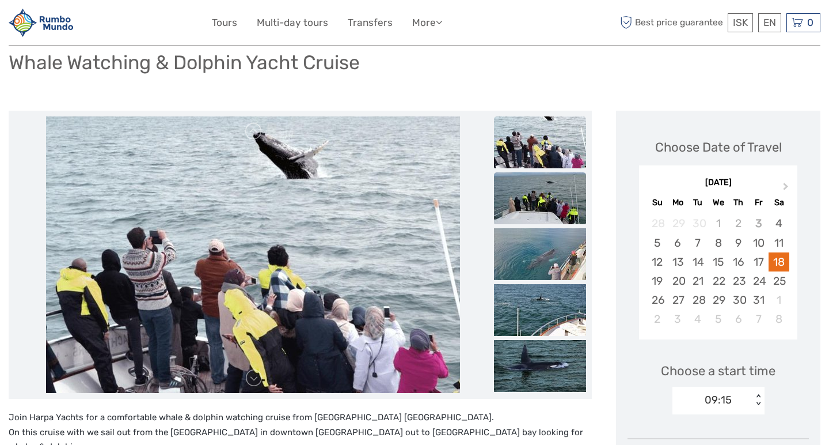
click at [531, 217] on img at bounding box center [540, 198] width 92 height 52
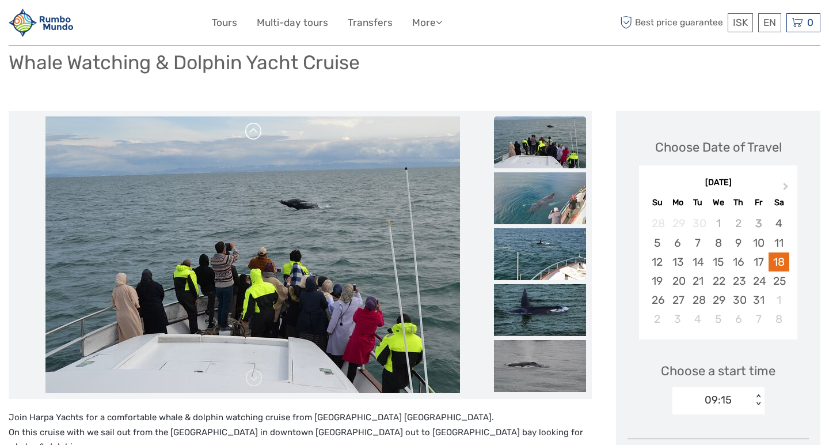
click at [256, 132] on link at bounding box center [254, 131] width 18 height 18
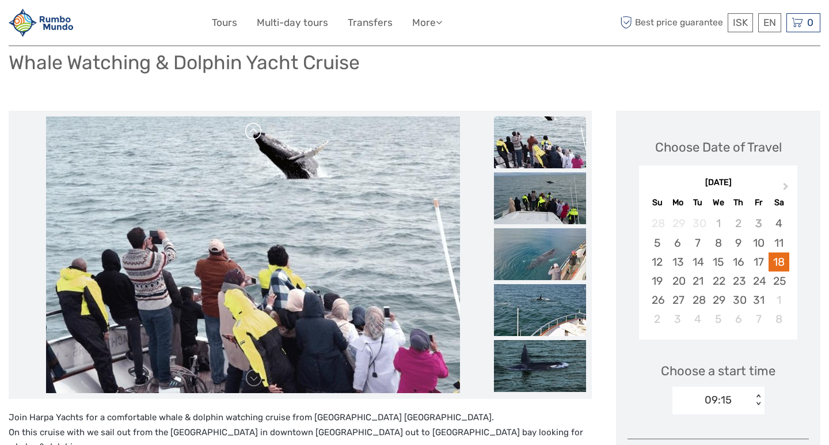
click at [256, 132] on link at bounding box center [254, 131] width 18 height 18
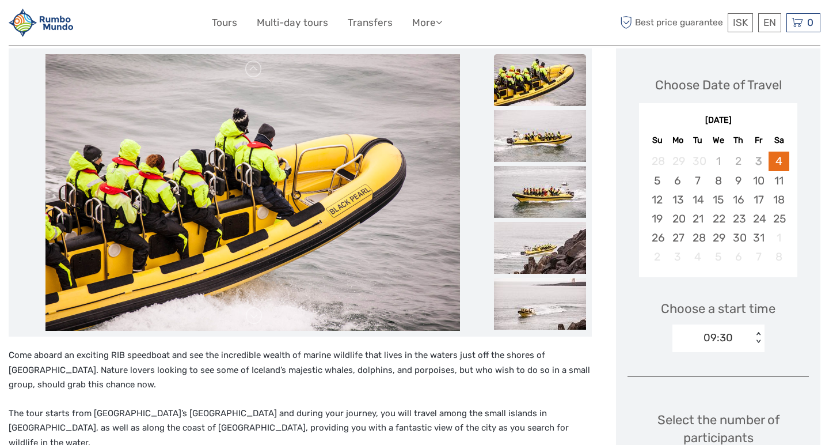
scroll to position [143, 0]
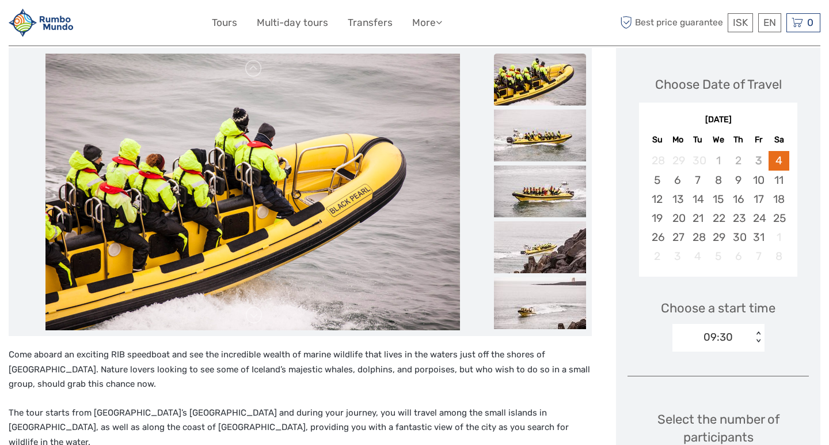
click at [709, 340] on div "09:30" at bounding box center [718, 336] width 29 height 15
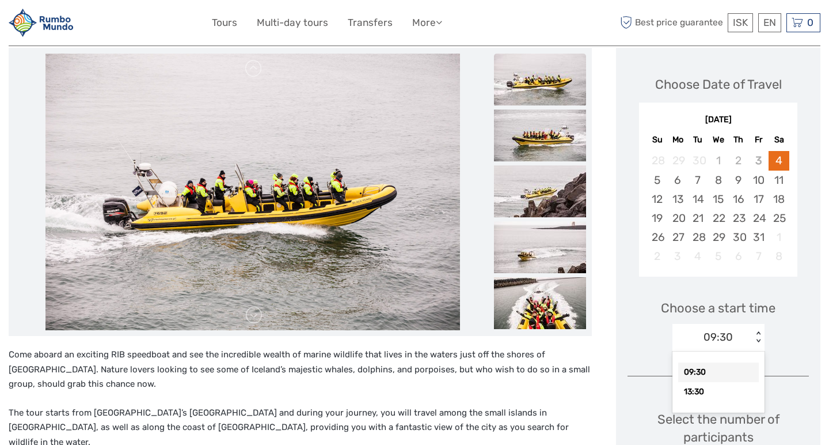
click at [622, 333] on div "Choose Date of Travel [DATE] Su Mo Tu We Th Fr Sa 28 29 30 1 2 3 4 5 6 7 8 9 10…" at bounding box center [718, 370] width 204 height 645
